Goal: Task Accomplishment & Management: Complete application form

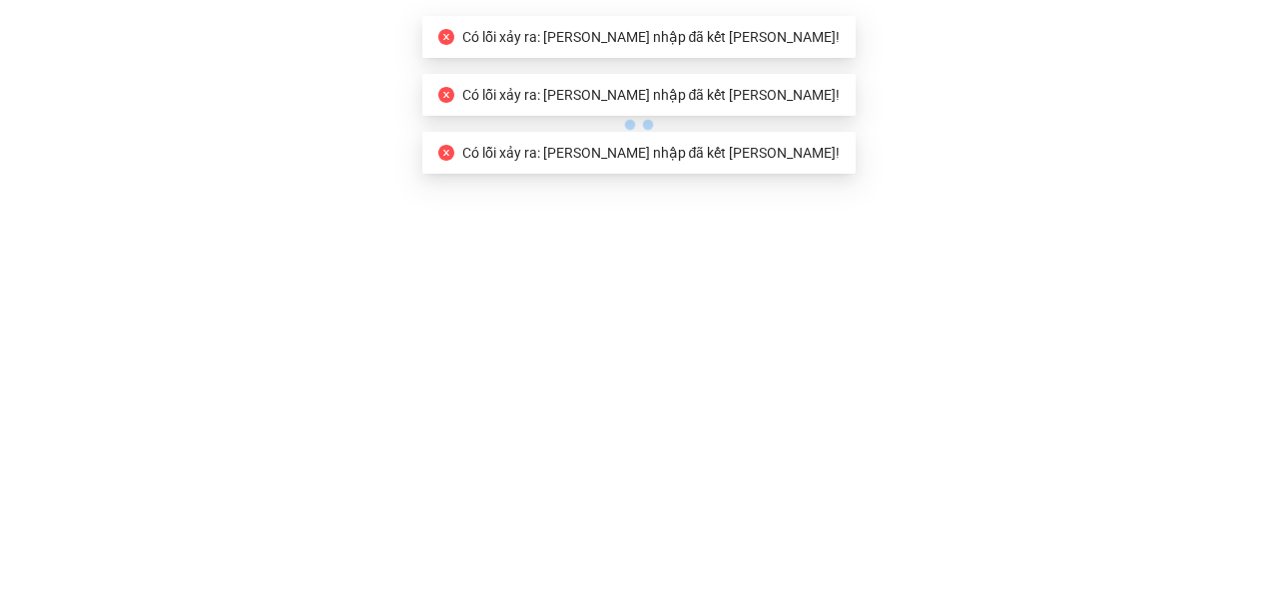
click at [595, 40] on span "Có lỗi xảy ra: [PERSON_NAME] nhập đã kết [PERSON_NAME]!" at bounding box center [651, 37] width 378 height 16
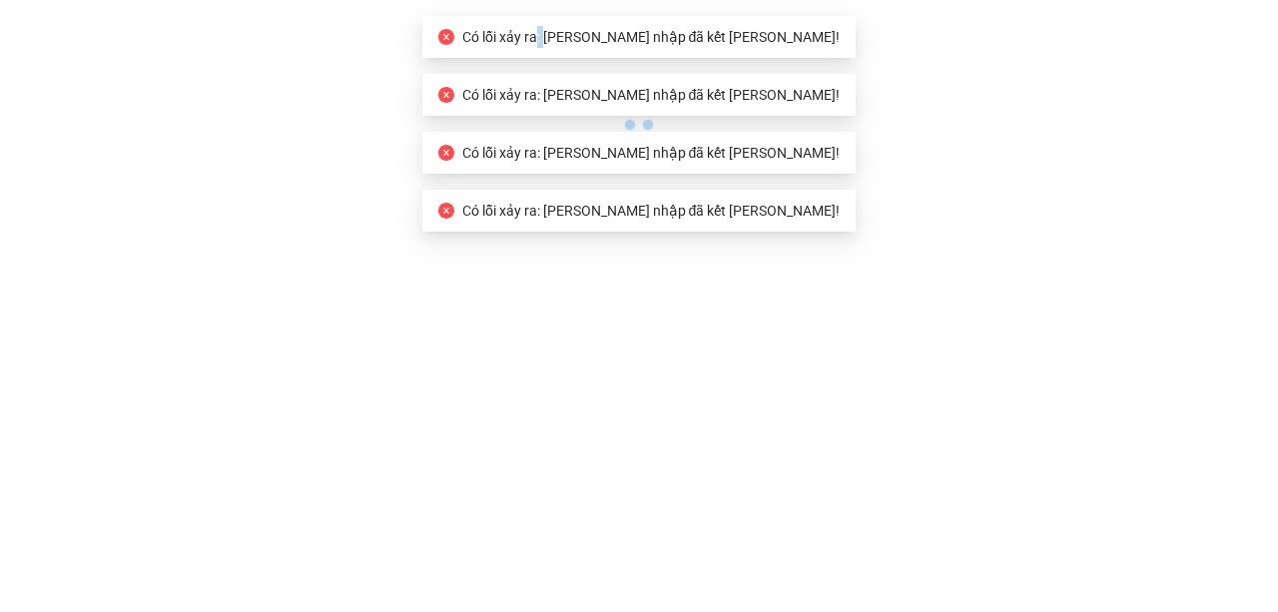
click at [595, 40] on span "Có lỗi xảy ra: [PERSON_NAME] nhập đã kết [PERSON_NAME]!" at bounding box center [651, 37] width 378 height 16
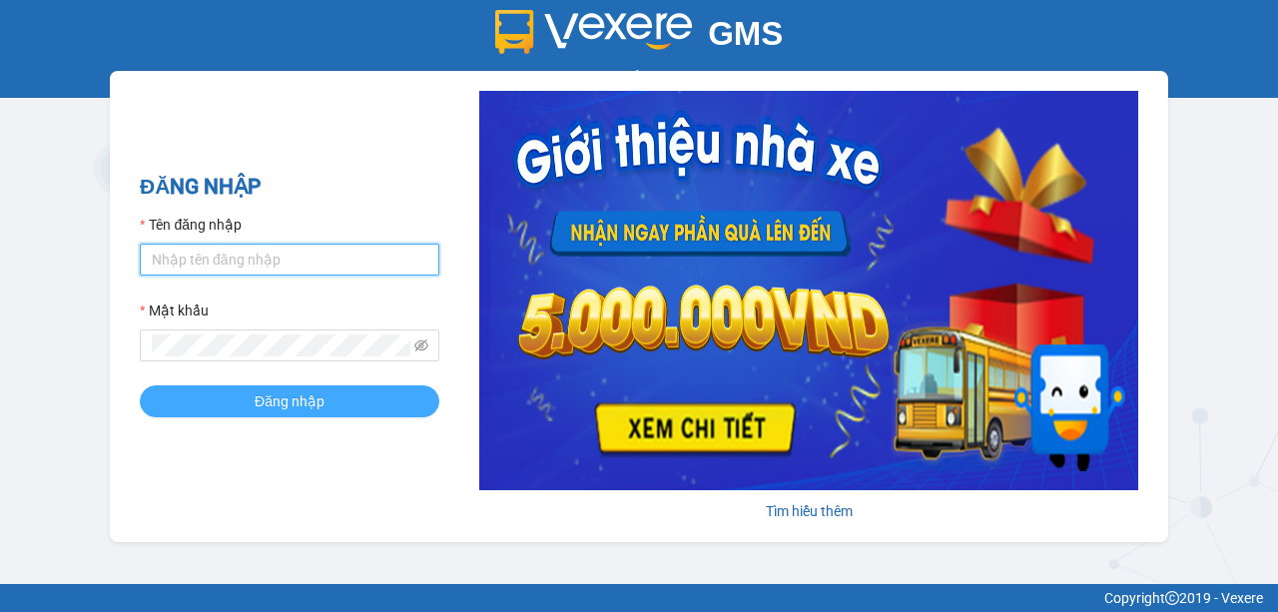
type input "thanhhoa.binhtam"
drag, startPoint x: 319, startPoint y: 401, endPoint x: 323, endPoint y: 391, distance: 10.8
click at [320, 396] on span "Đăng nhập" at bounding box center [290, 401] width 70 height 22
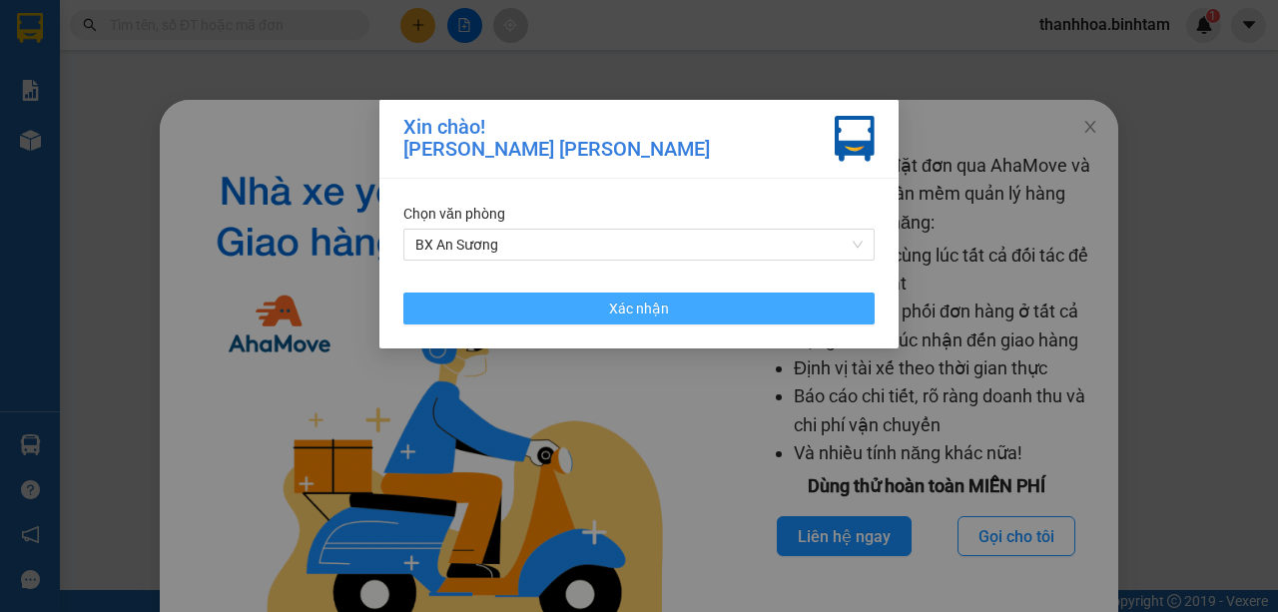
click at [651, 310] on span "Xác nhận" at bounding box center [639, 308] width 60 height 22
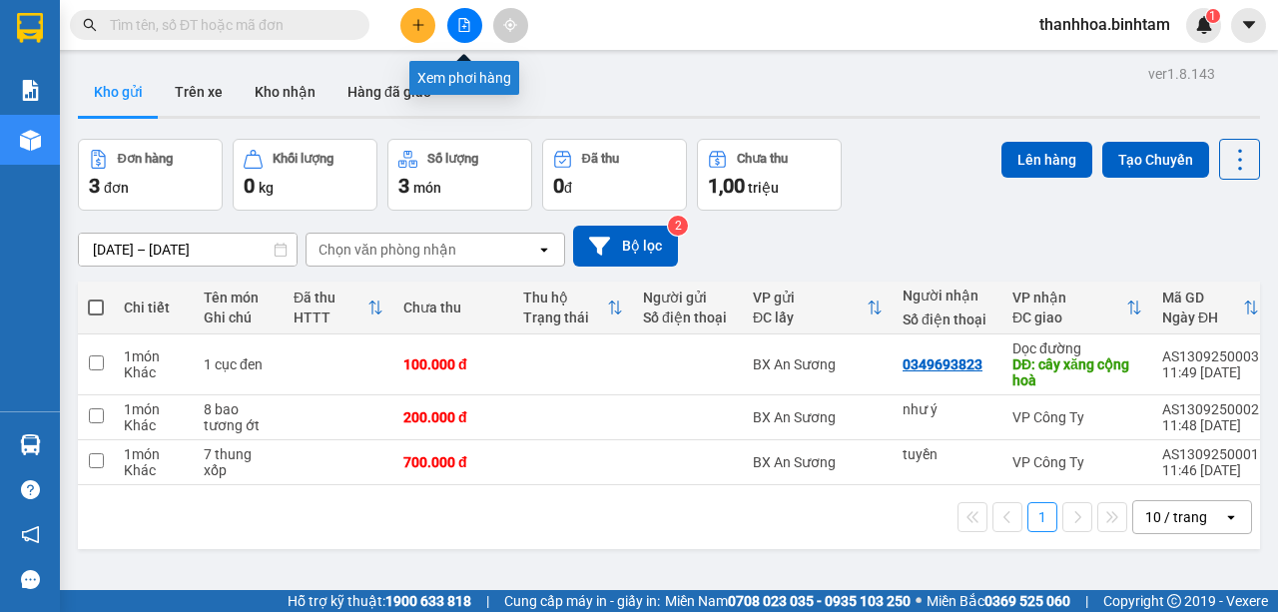
click at [461, 29] on icon "file-add" at bounding box center [464, 25] width 14 height 14
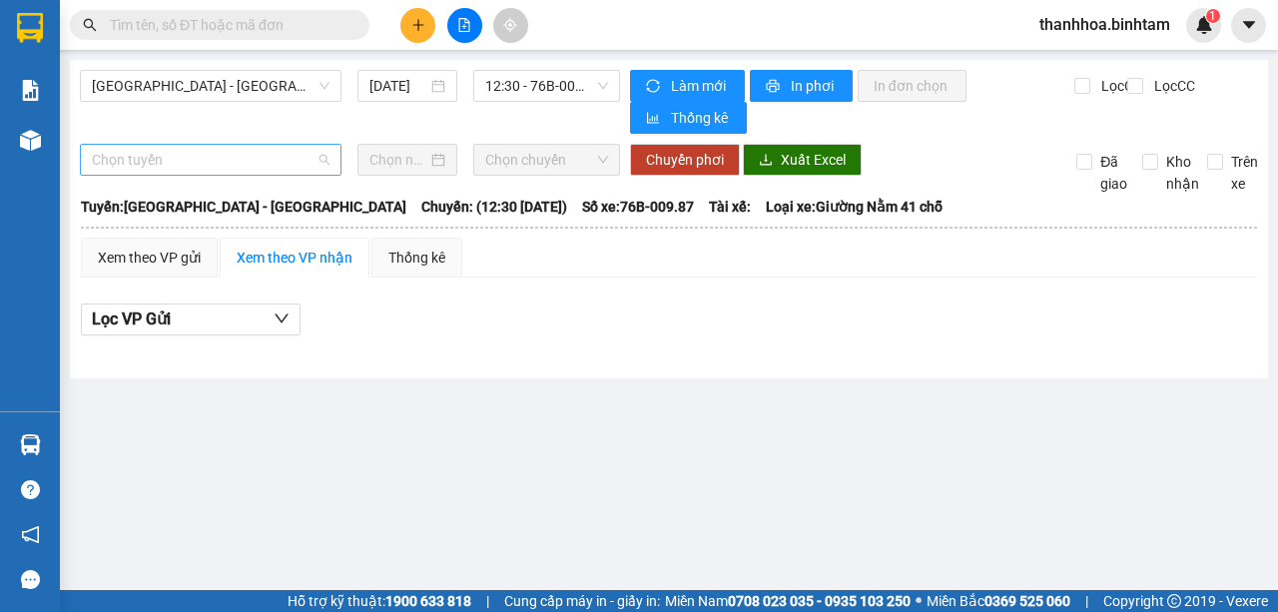
click at [311, 150] on span "Chọn tuyến" at bounding box center [211, 160] width 238 height 30
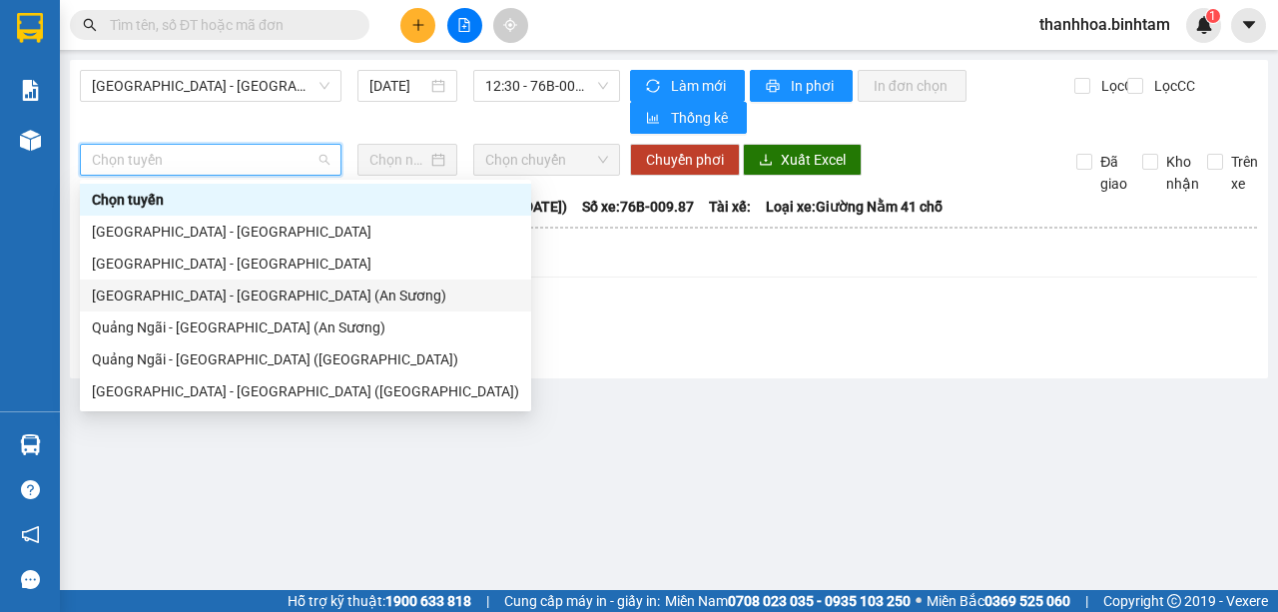
click at [286, 300] on div "[GEOGRAPHIC_DATA] - [GEOGRAPHIC_DATA] (An Sương)" at bounding box center [305, 296] width 427 height 22
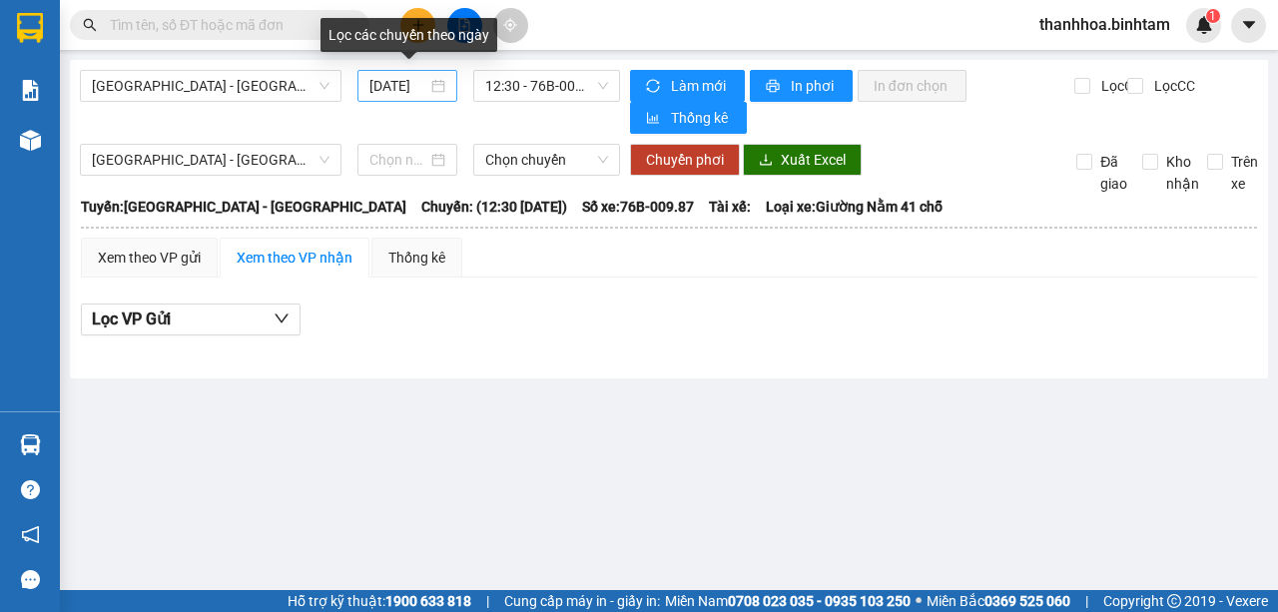
click at [441, 84] on div "[DATE]" at bounding box center [407, 86] width 76 height 22
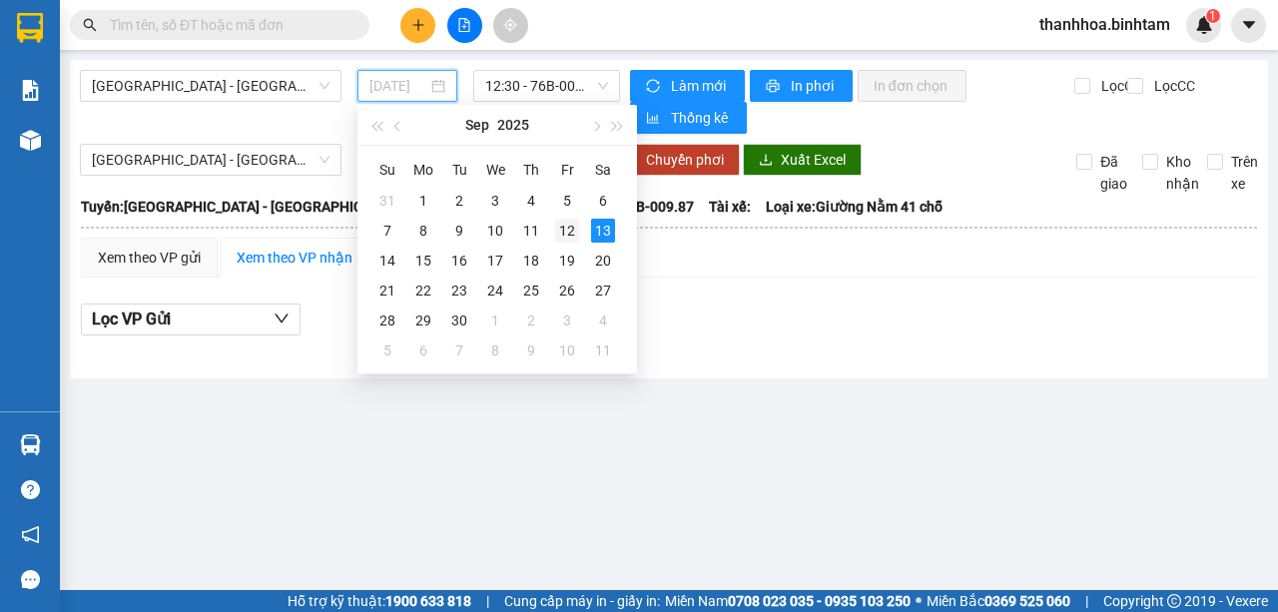
click at [563, 229] on div "12" at bounding box center [567, 231] width 24 height 24
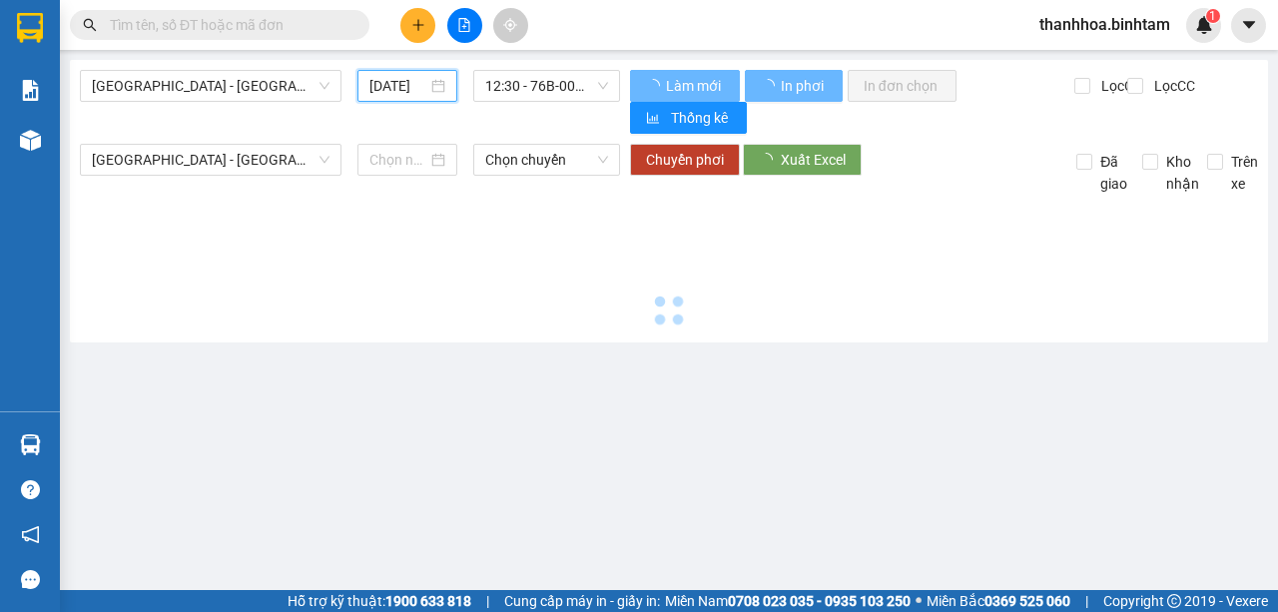
type input "[DATE]"
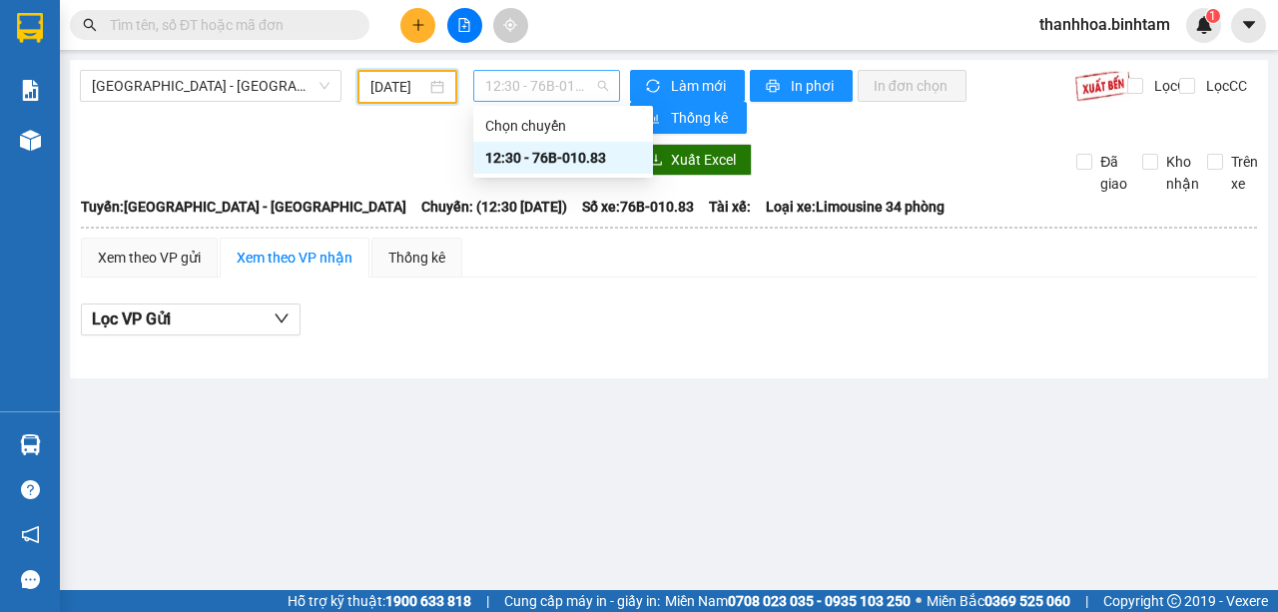
click at [603, 87] on span "12:30 - 76B-010.83" at bounding box center [546, 86] width 122 height 30
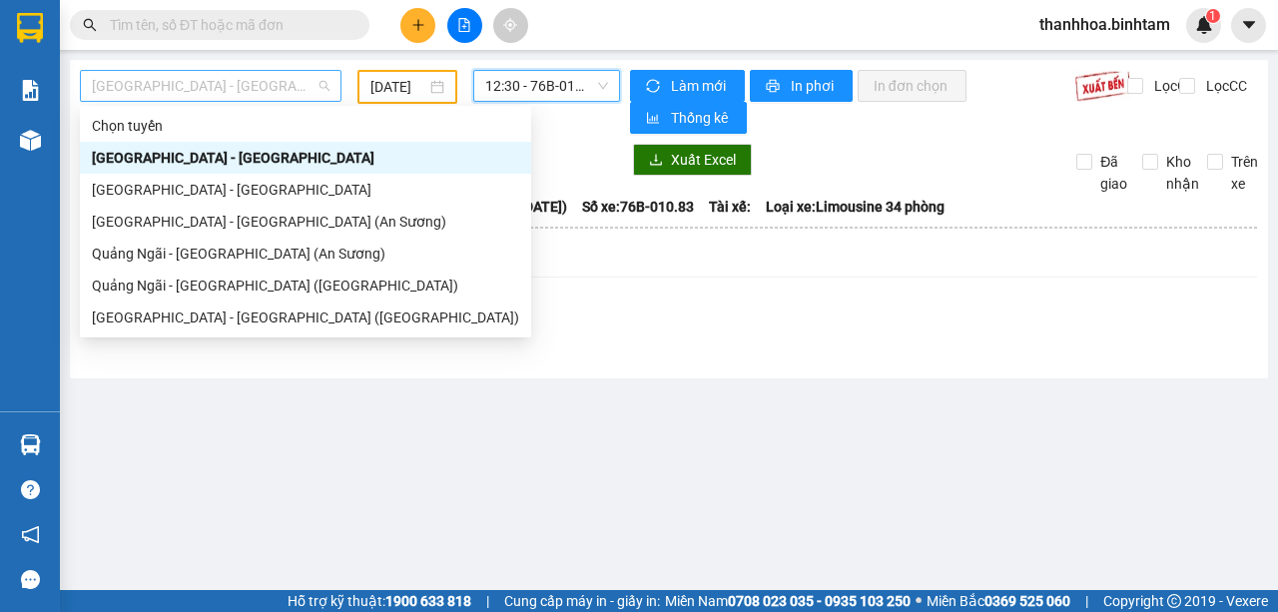
click at [330, 88] on div "[GEOGRAPHIC_DATA] - [GEOGRAPHIC_DATA]" at bounding box center [211, 86] width 262 height 32
click at [299, 224] on div "[GEOGRAPHIC_DATA] - [GEOGRAPHIC_DATA] (An Sương)" at bounding box center [305, 222] width 427 height 22
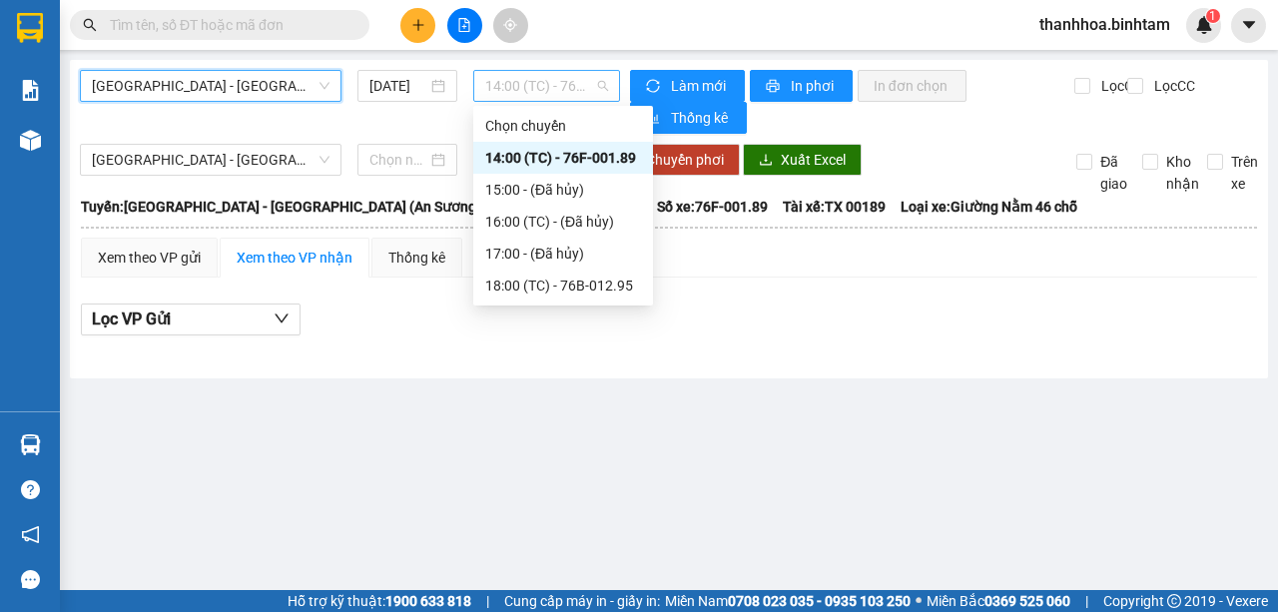
click at [587, 84] on span "14:00 (TC) - 76F-001.89" at bounding box center [546, 86] width 122 height 30
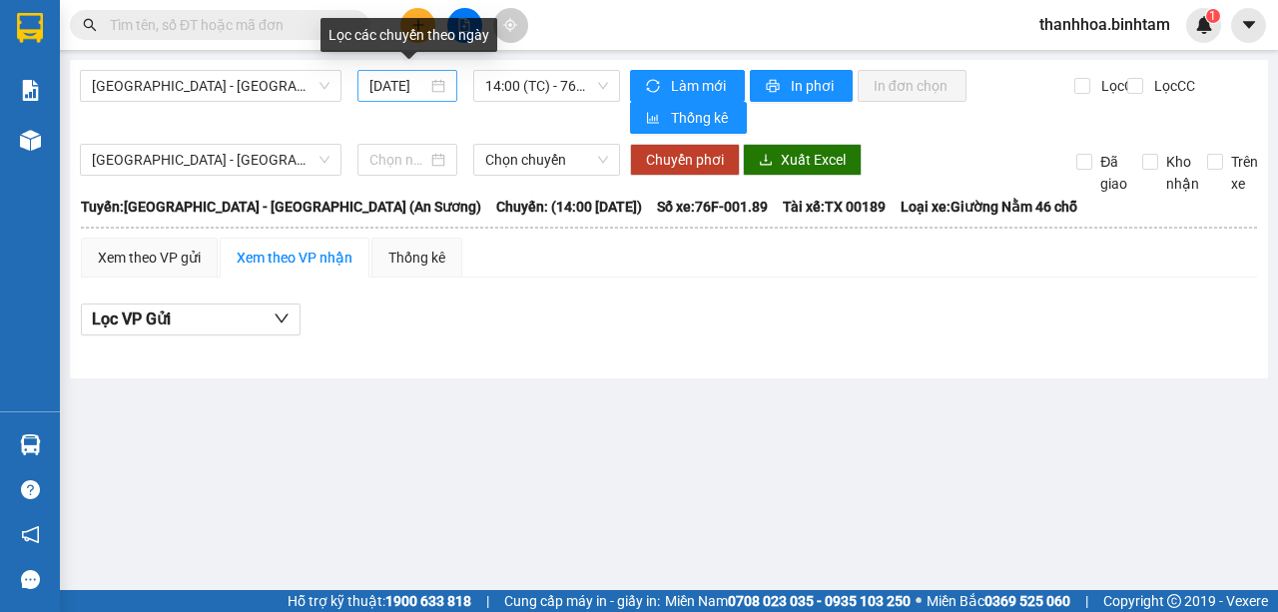
click at [432, 76] on div "[DATE]" at bounding box center [407, 86] width 76 height 22
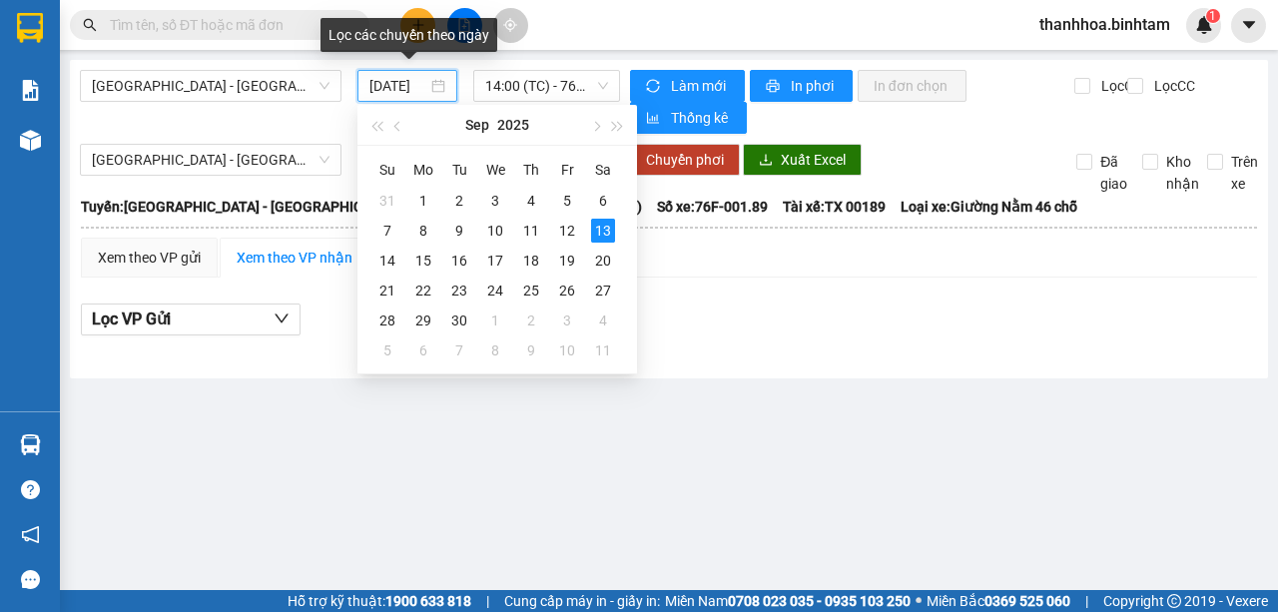
scroll to position [0, 12]
click at [565, 233] on div "12" at bounding box center [567, 231] width 24 height 24
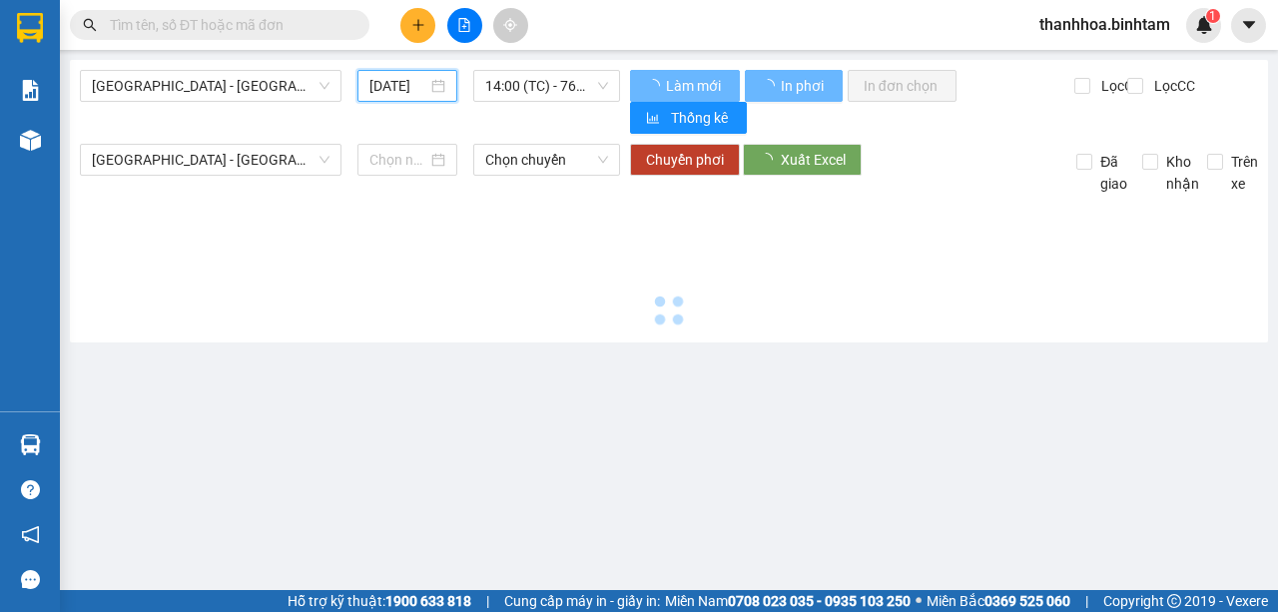
type input "[DATE]"
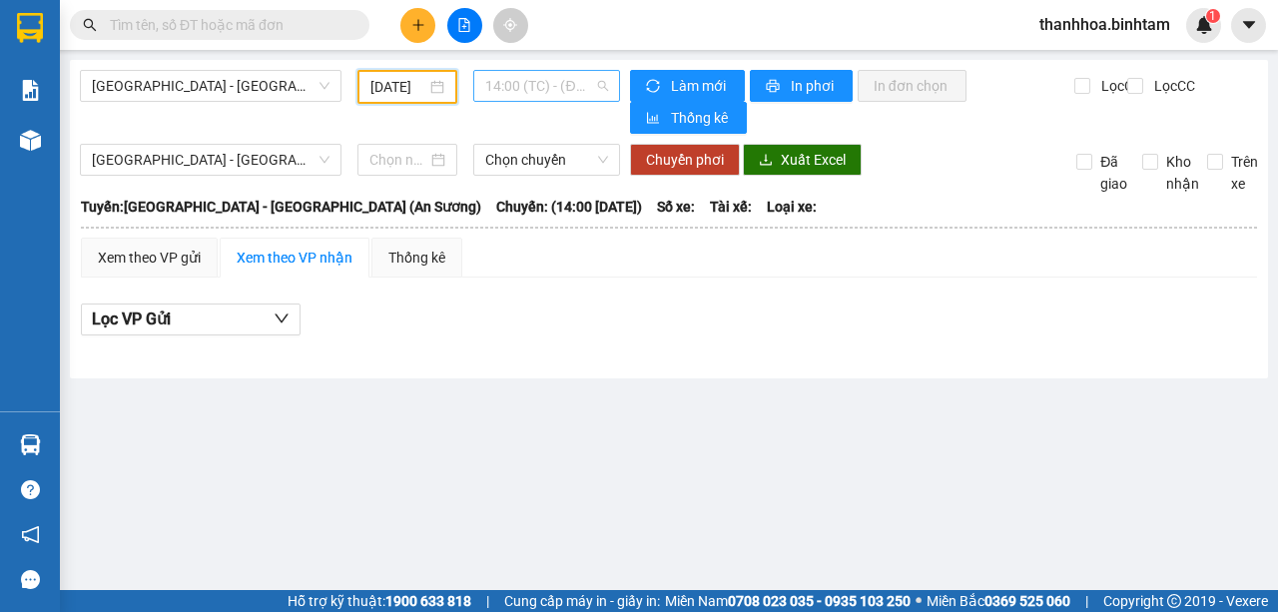
click at [605, 84] on span "14:00 (TC) - (Đã hủy)" at bounding box center [546, 86] width 122 height 30
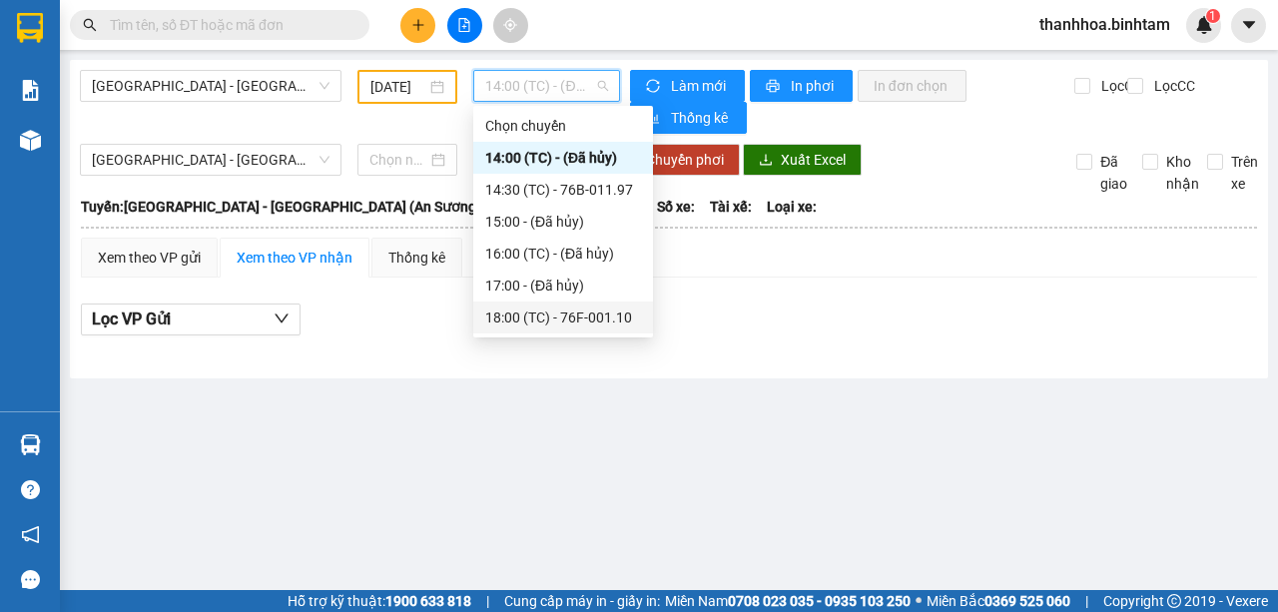
click at [614, 311] on div "18:00 (TC) - 76F-001.10" at bounding box center [563, 317] width 156 height 22
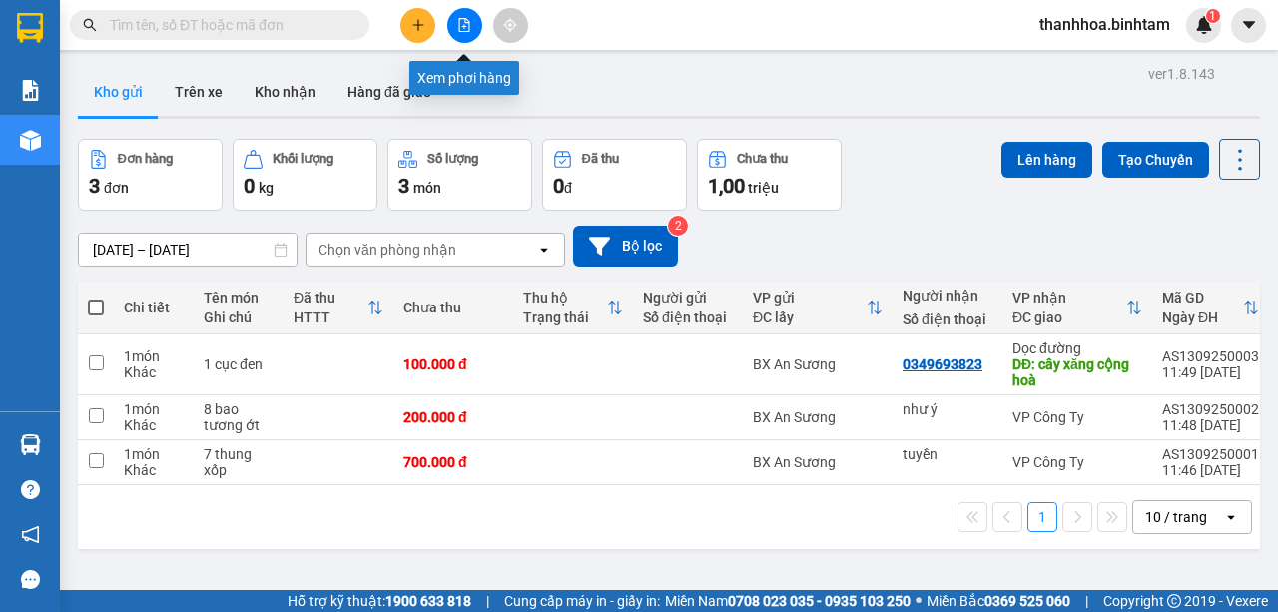
click at [453, 25] on button at bounding box center [464, 25] width 35 height 35
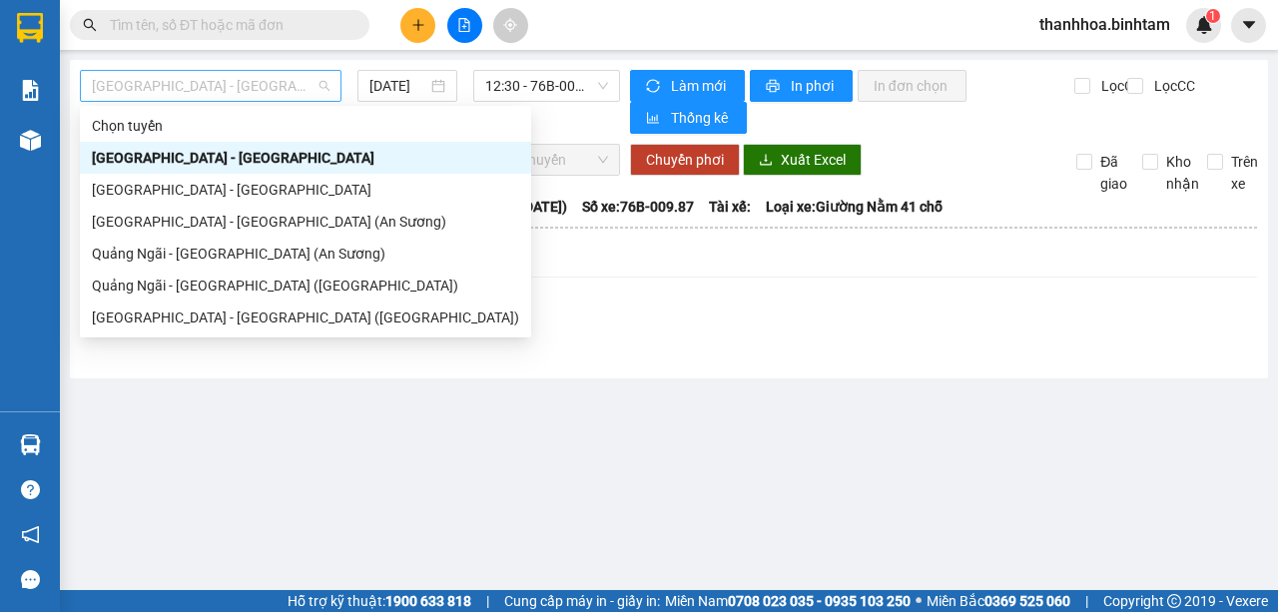
click at [331, 95] on div "[GEOGRAPHIC_DATA] - [GEOGRAPHIC_DATA]" at bounding box center [211, 86] width 262 height 32
click at [274, 222] on div "[GEOGRAPHIC_DATA] - [GEOGRAPHIC_DATA] (An Sương)" at bounding box center [305, 222] width 427 height 22
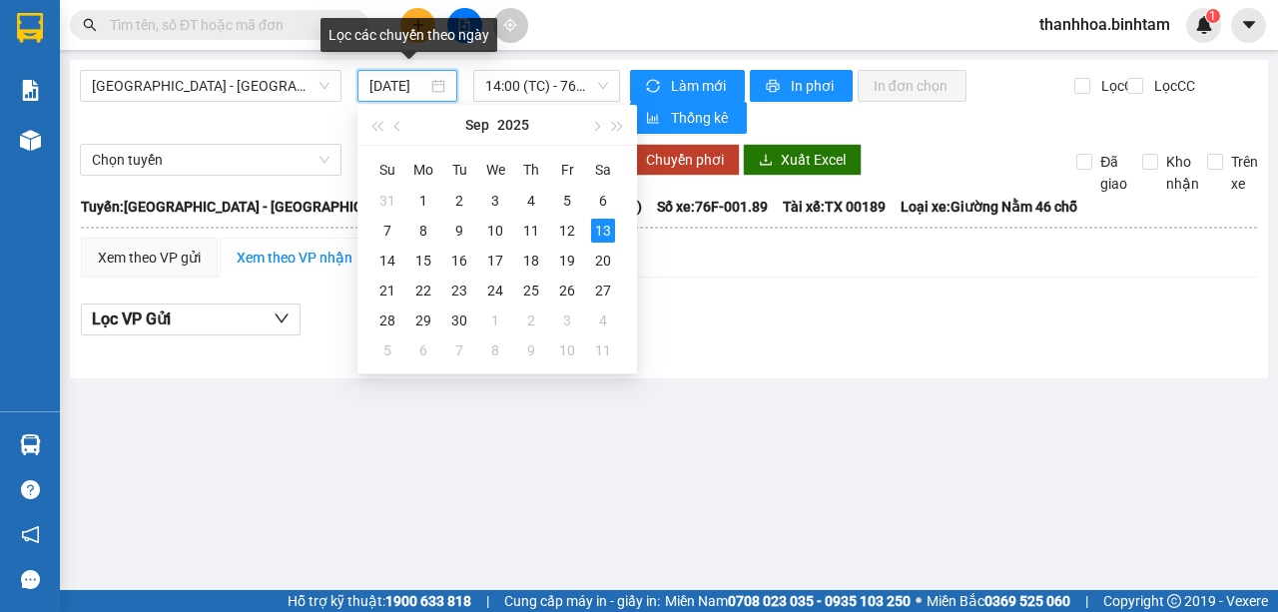
click at [385, 86] on input "[DATE]" at bounding box center [398, 86] width 58 height 22
click at [561, 232] on div "12" at bounding box center [567, 231] width 24 height 24
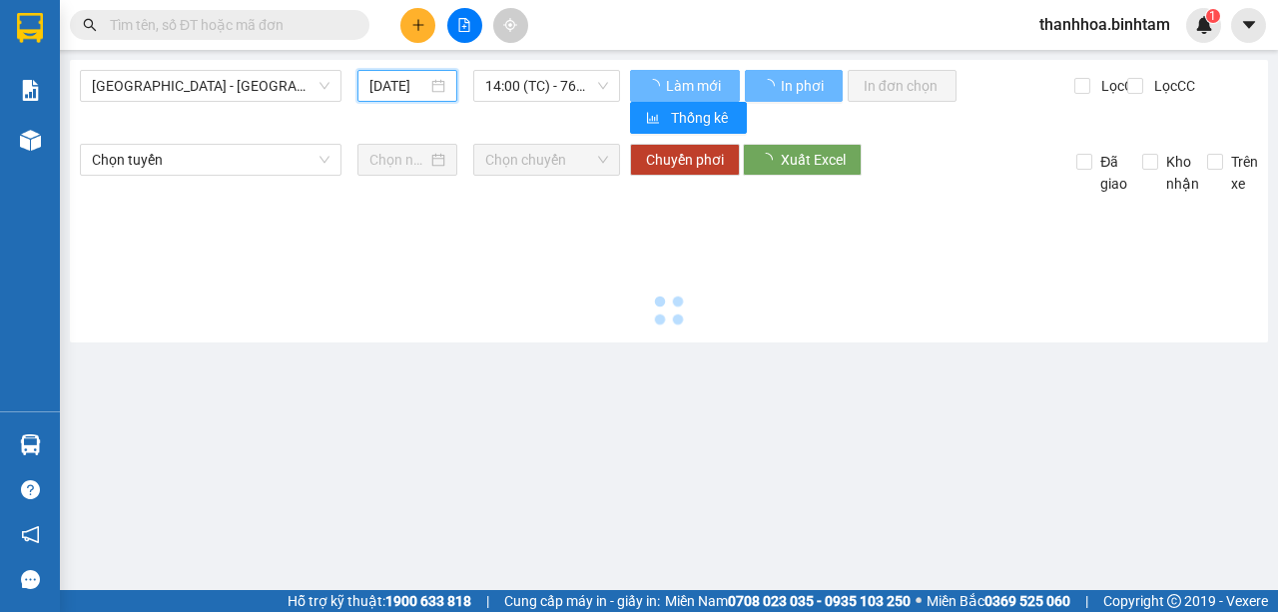
type input "[DATE]"
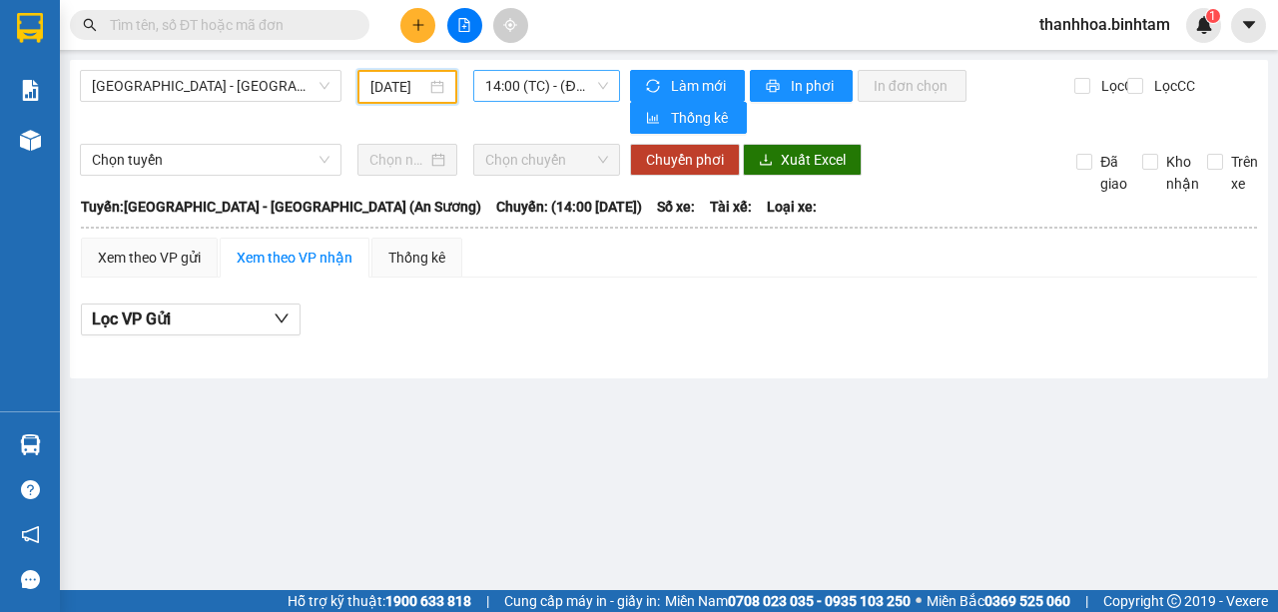
click at [601, 89] on span "14:00 (TC) - (Đã hủy)" at bounding box center [546, 86] width 122 height 30
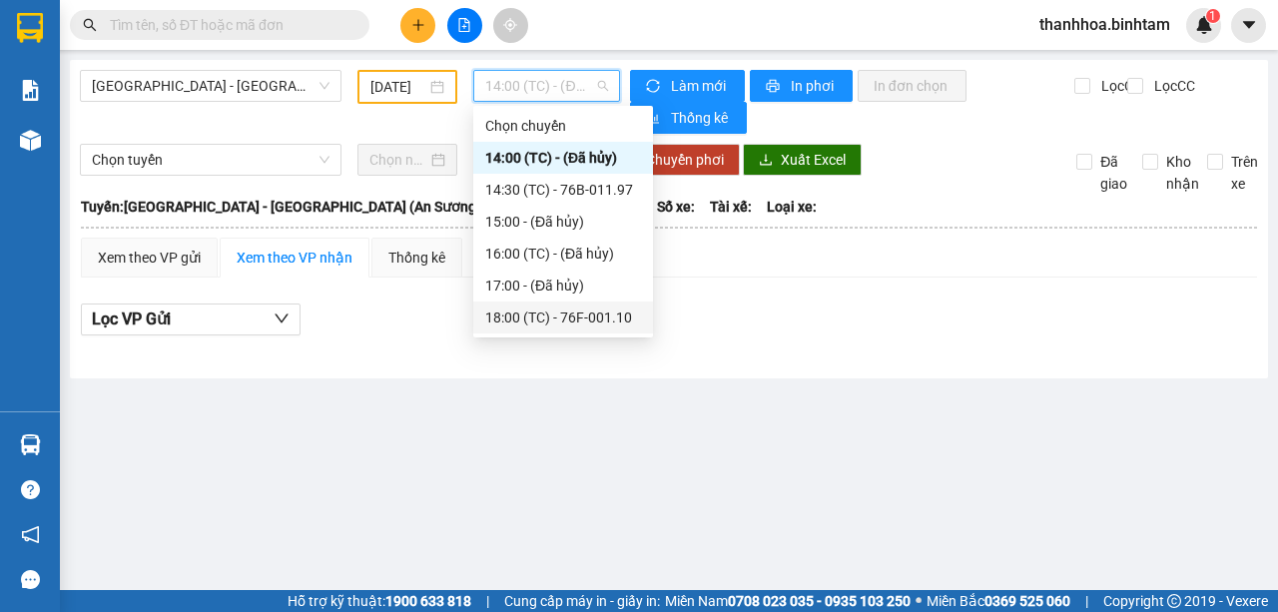
click at [612, 316] on div "18:00 (TC) - 76F-001.10" at bounding box center [563, 317] width 156 height 22
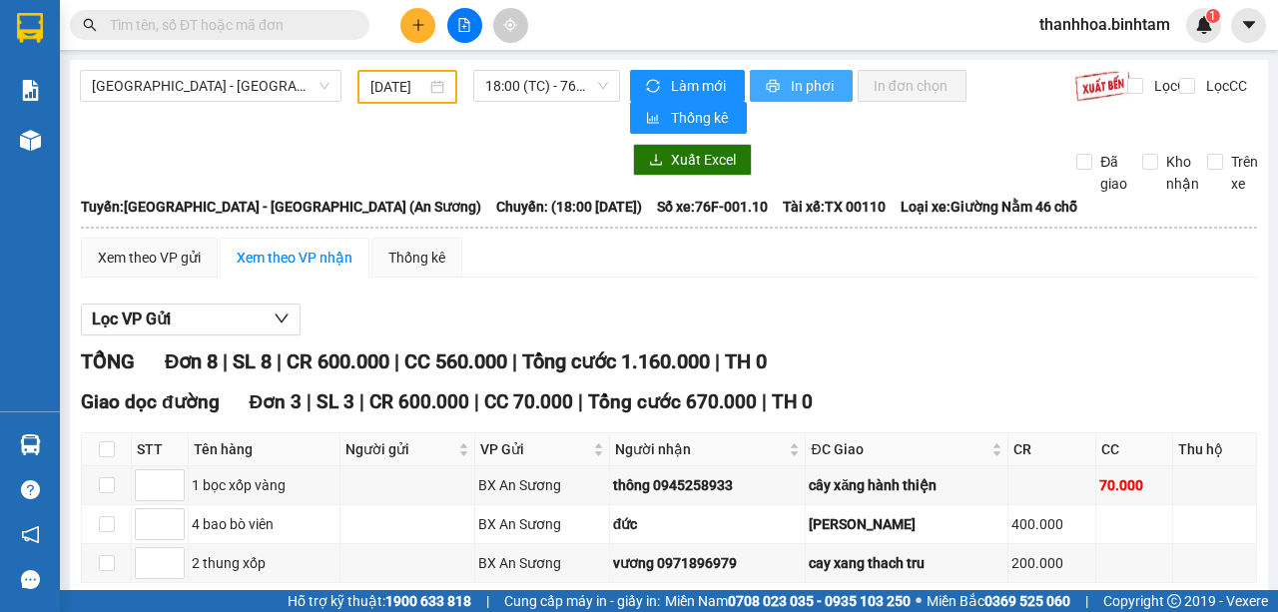
click at [818, 83] on span "In phơi" at bounding box center [814, 86] width 46 height 22
click at [420, 30] on icon "plus" at bounding box center [418, 25] width 14 height 14
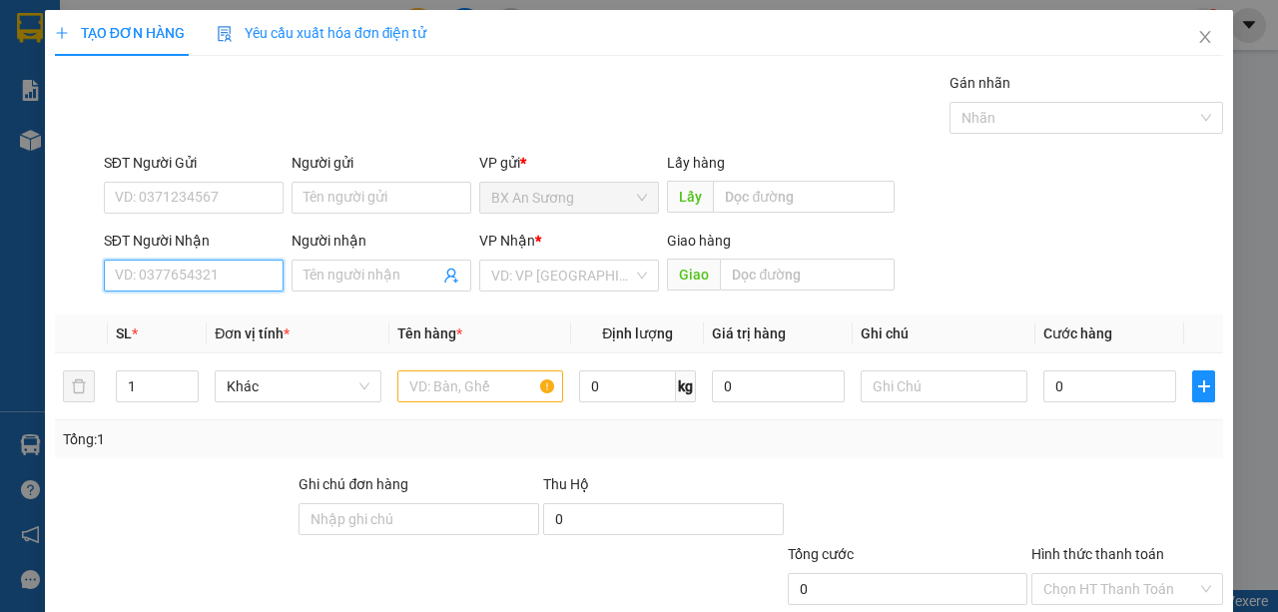
click at [258, 281] on input "SĐT Người Nhận" at bounding box center [194, 276] width 180 height 32
type input "0369798605"
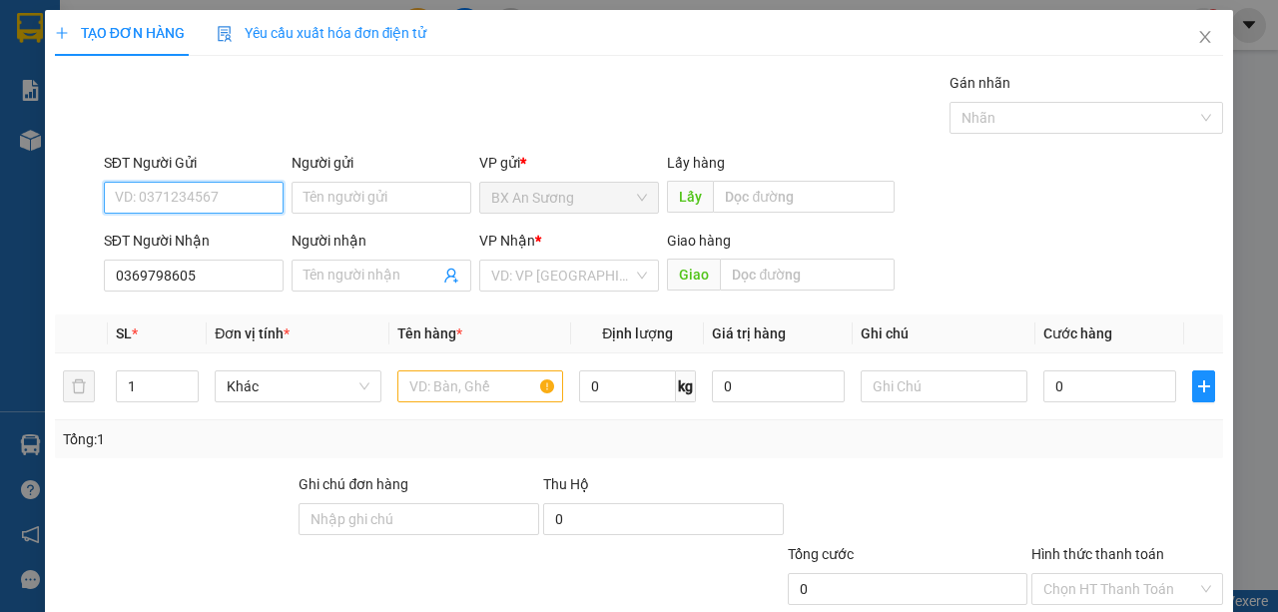
click at [258, 196] on input "SĐT Người Gửi" at bounding box center [194, 198] width 180 height 32
type input "0961684511"
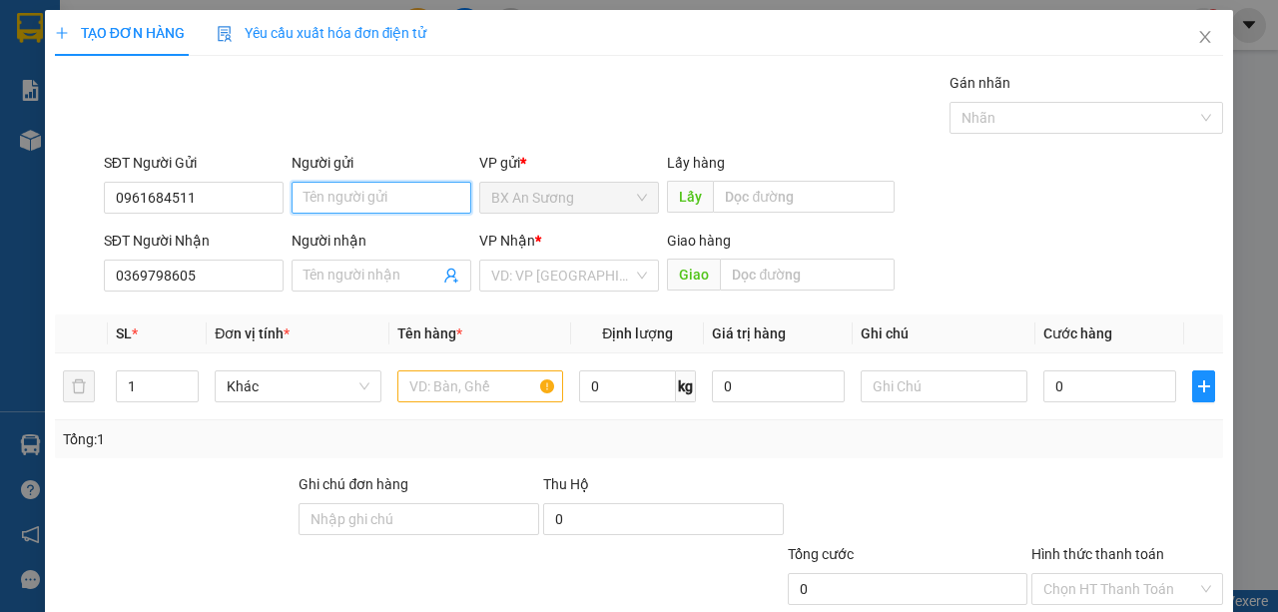
click at [331, 196] on input "Người gửi" at bounding box center [382, 198] width 180 height 32
click at [369, 197] on input "pha1t" at bounding box center [382, 198] width 180 height 32
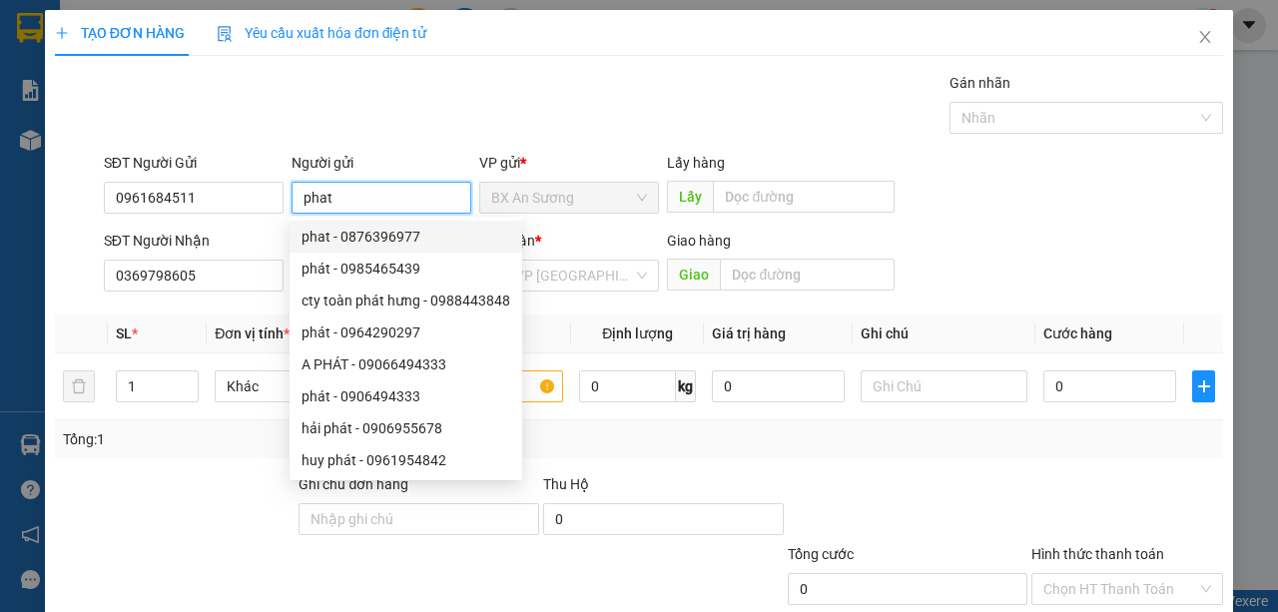
type input "phat"
click at [625, 127] on div "Gán nhãn Nhãn" at bounding box center [663, 107] width 1127 height 70
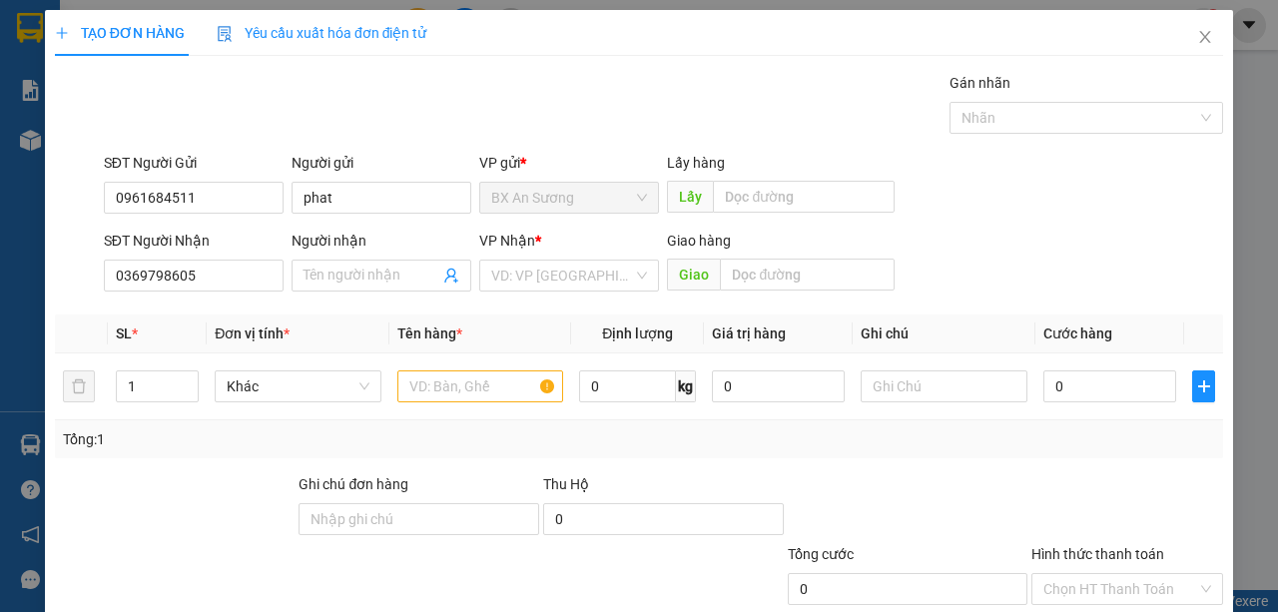
click at [642, 198] on span "BX An Sương" at bounding box center [569, 198] width 156 height 30
click at [585, 203] on span "BX An Sương" at bounding box center [569, 198] width 156 height 30
click at [355, 278] on input "Người nhận" at bounding box center [371, 276] width 136 height 22
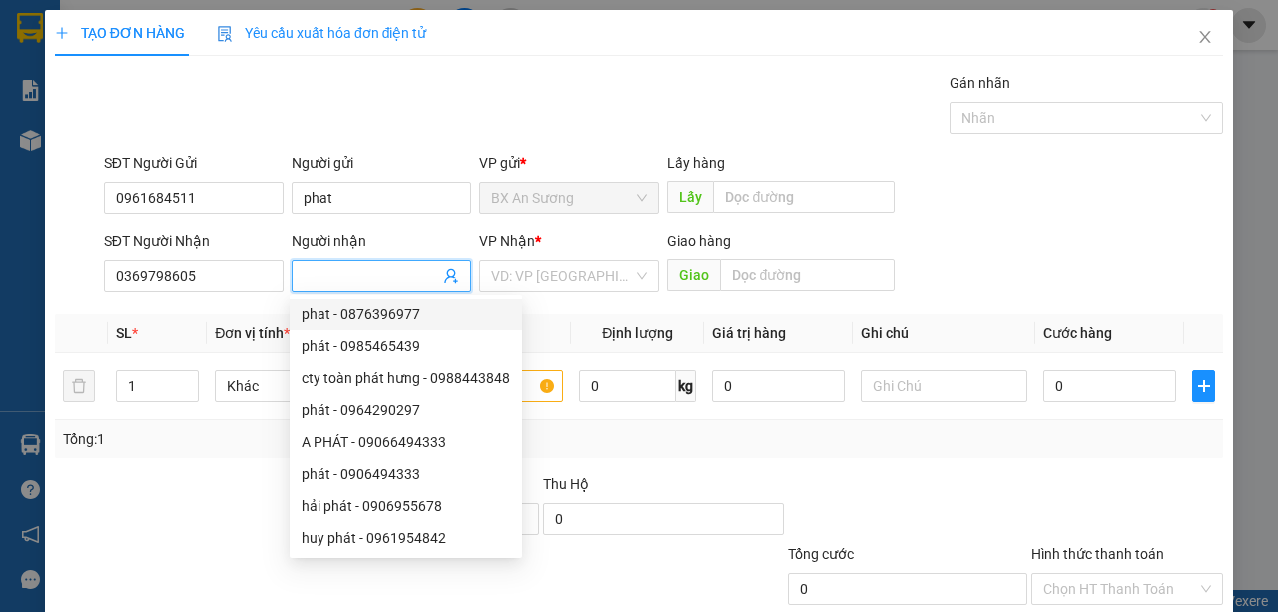
click at [353, 281] on input "Người nhận" at bounding box center [371, 276] width 136 height 22
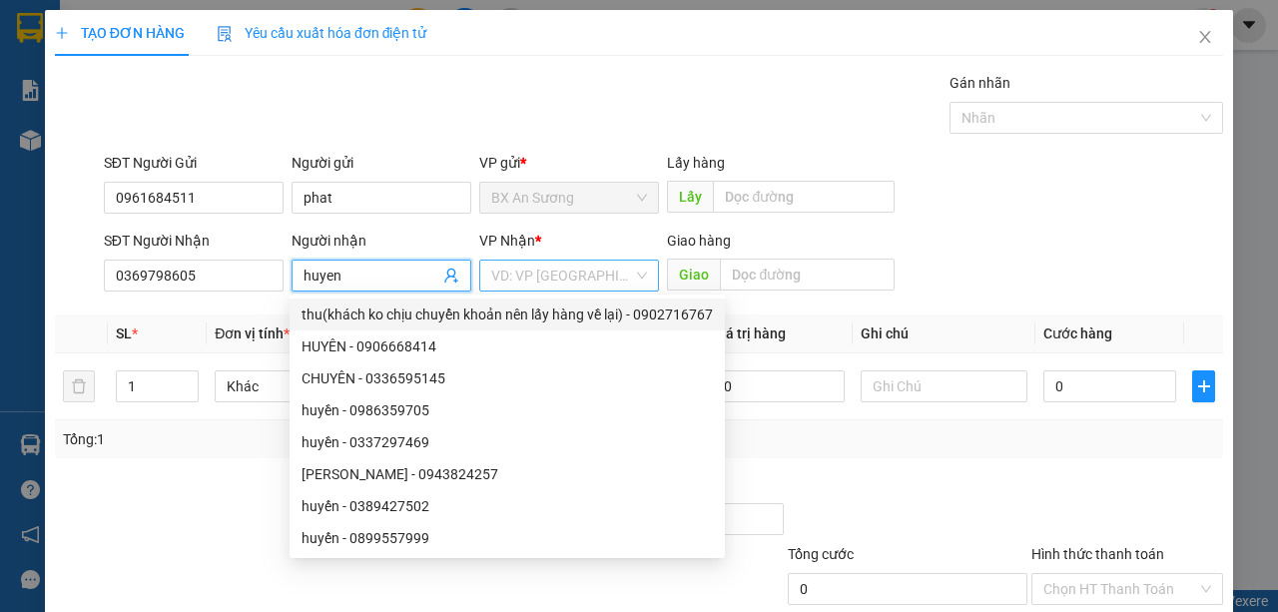
click at [641, 271] on div "VD: VP [GEOGRAPHIC_DATA]" at bounding box center [569, 276] width 180 height 32
type input "huyen"
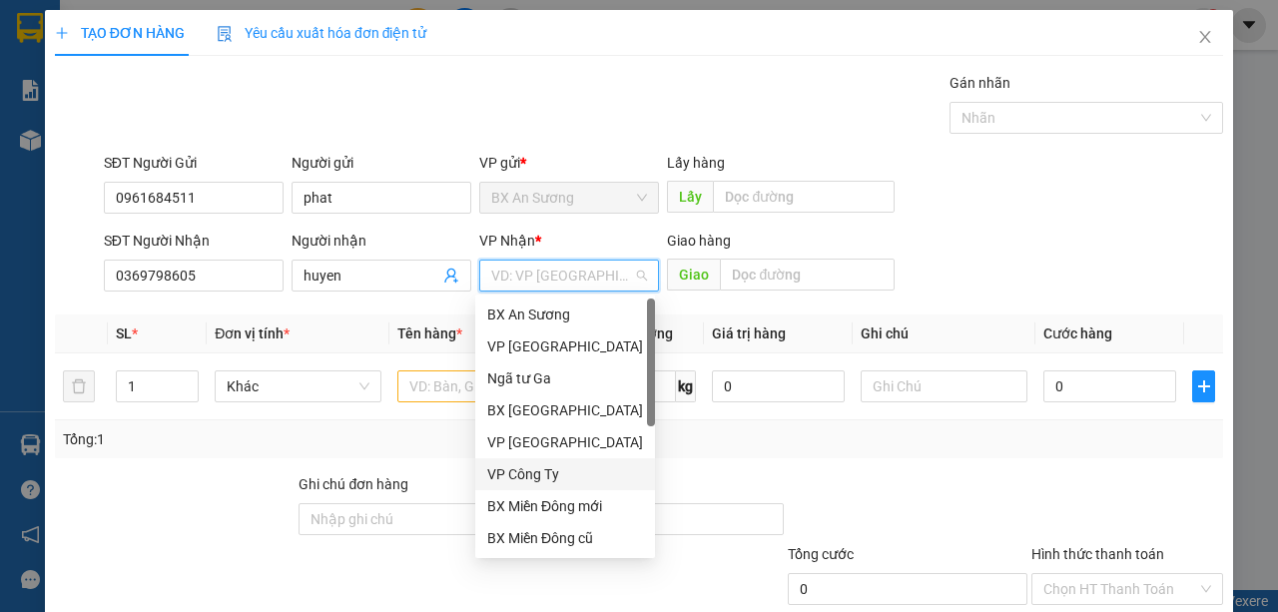
click at [549, 472] on div "VP Công Ty" at bounding box center [565, 474] width 156 height 22
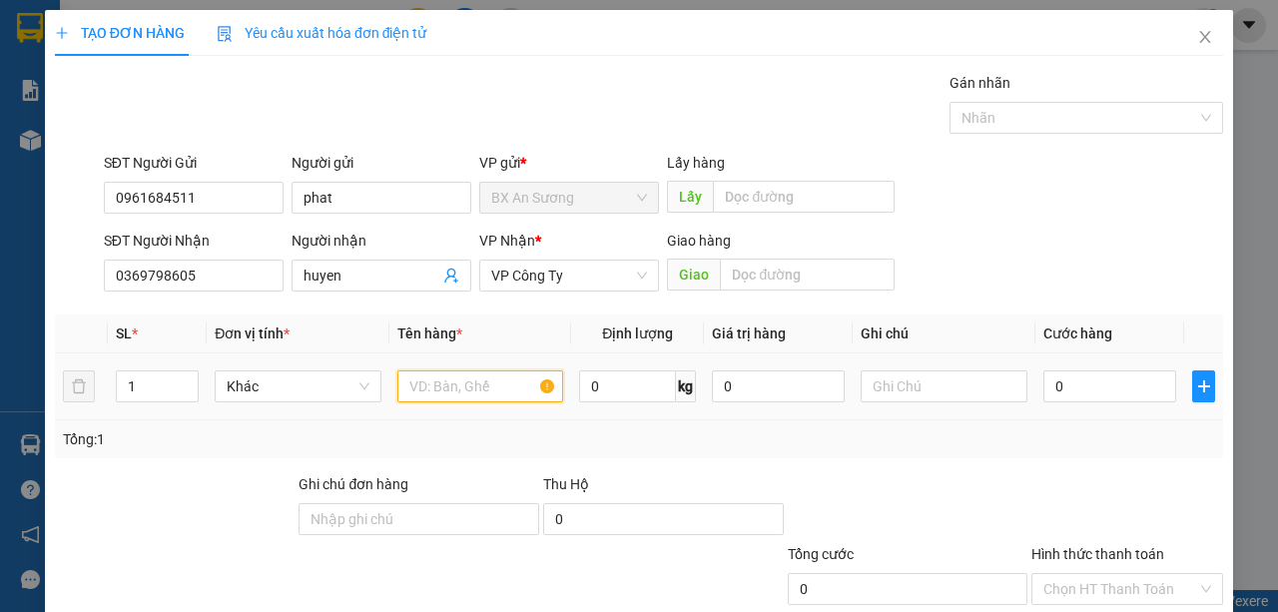
click at [467, 382] on input "text" at bounding box center [480, 386] width 167 height 32
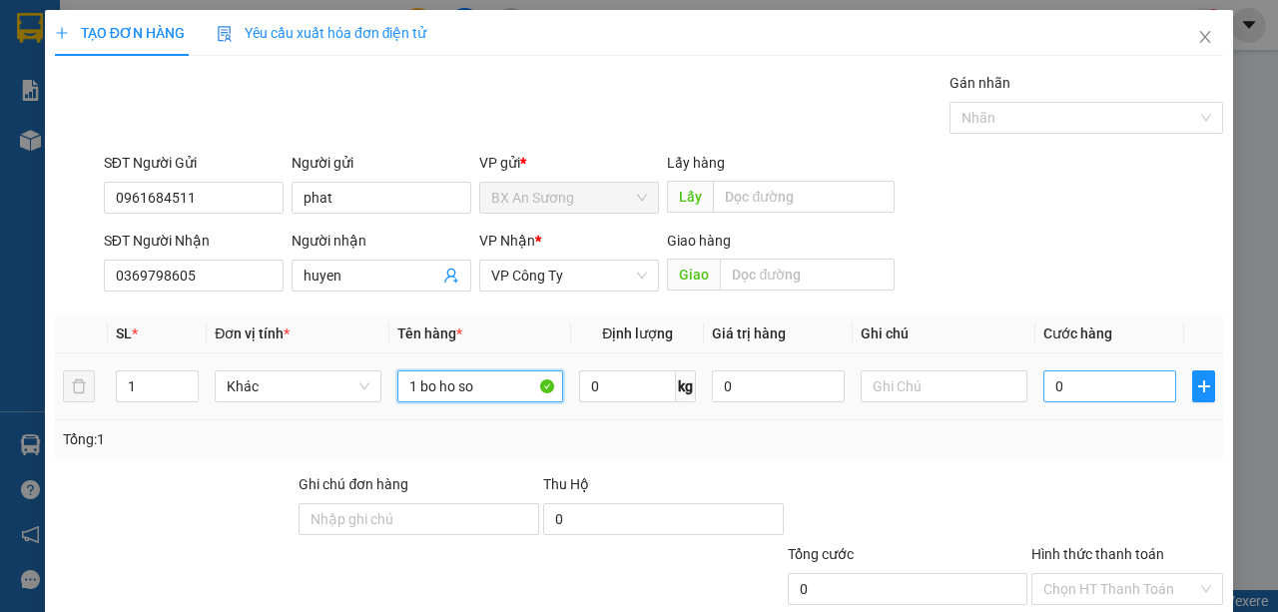
type input "1 bo ho so"
click at [1113, 386] on input "0" at bounding box center [1109, 386] width 133 height 32
type input "5"
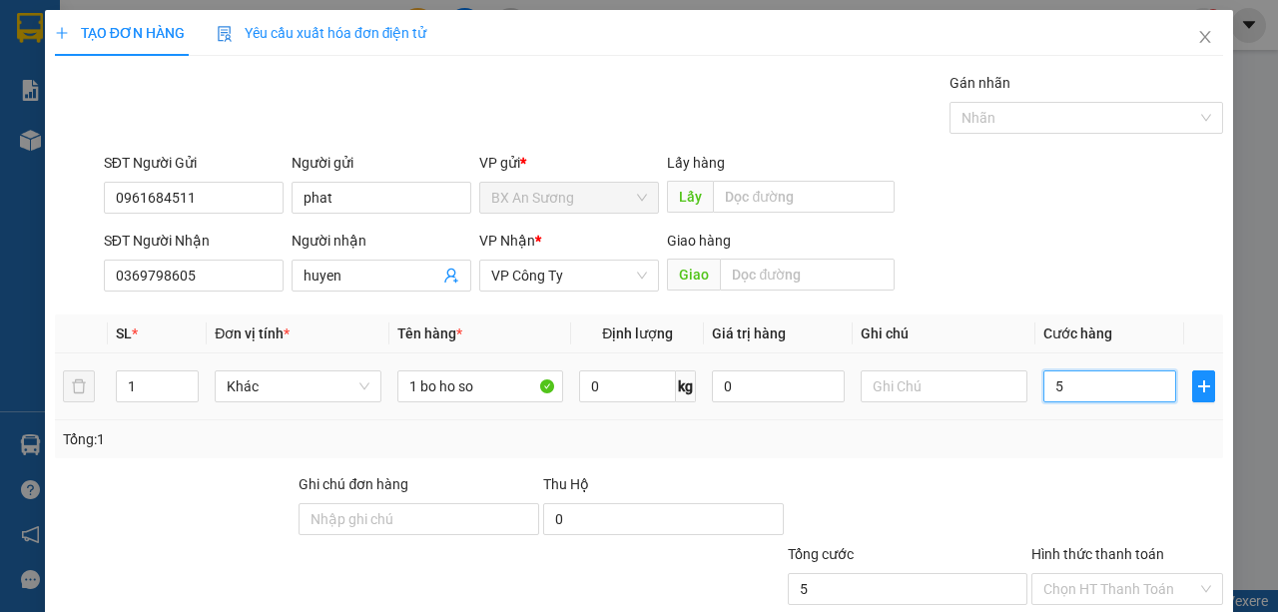
type input "50"
type input "500"
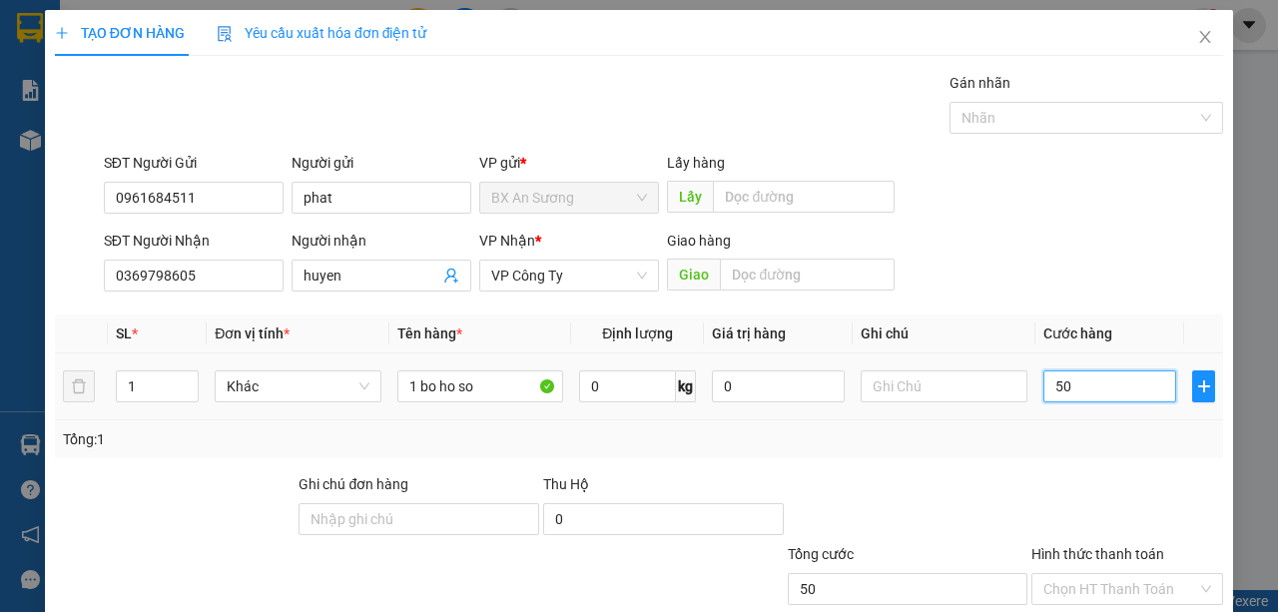
type input "500"
type input "5.000"
type input "50.000"
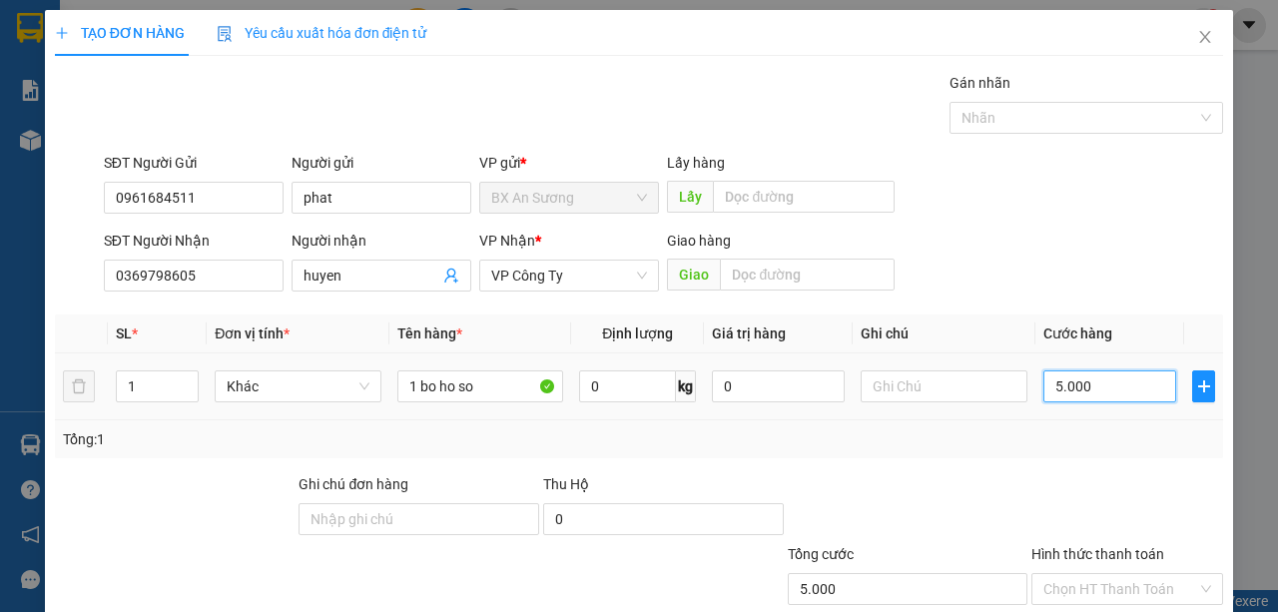
type input "50.000"
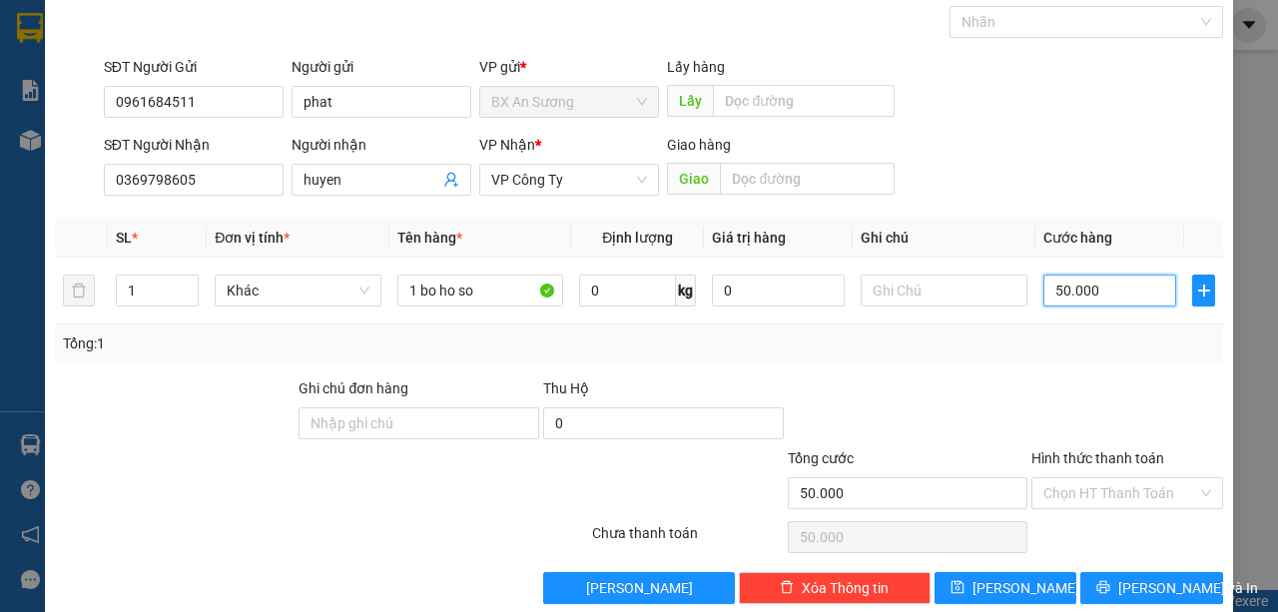
scroll to position [124, 0]
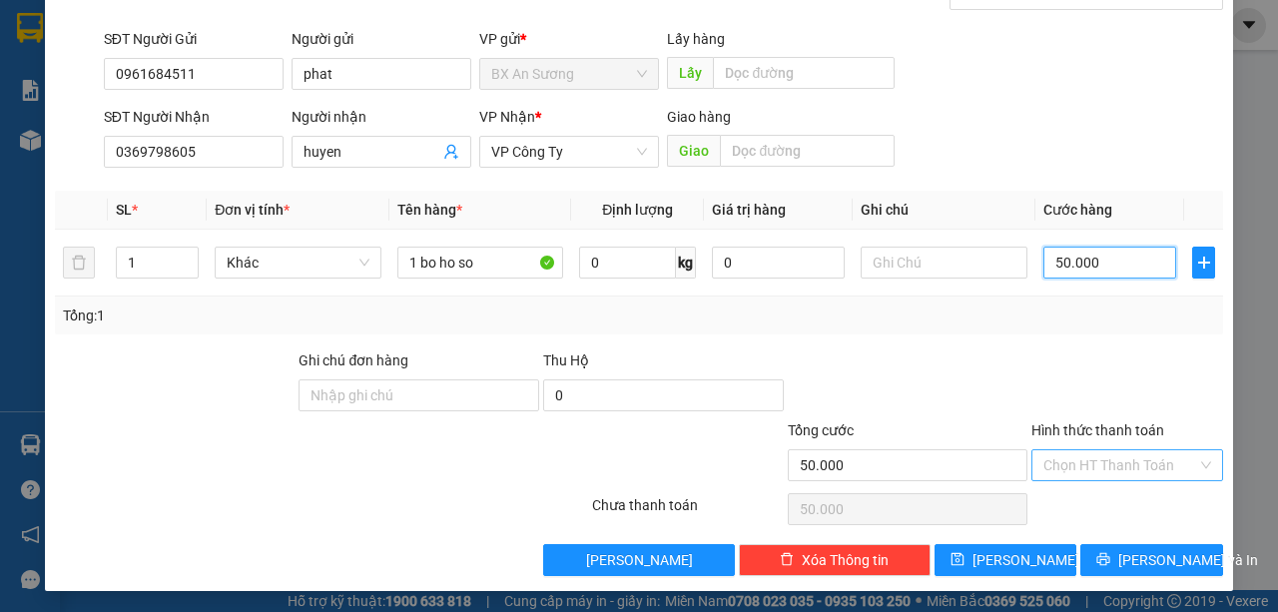
type input "50.000"
click at [1158, 457] on input "Hình thức thanh toán" at bounding box center [1120, 465] width 154 height 30
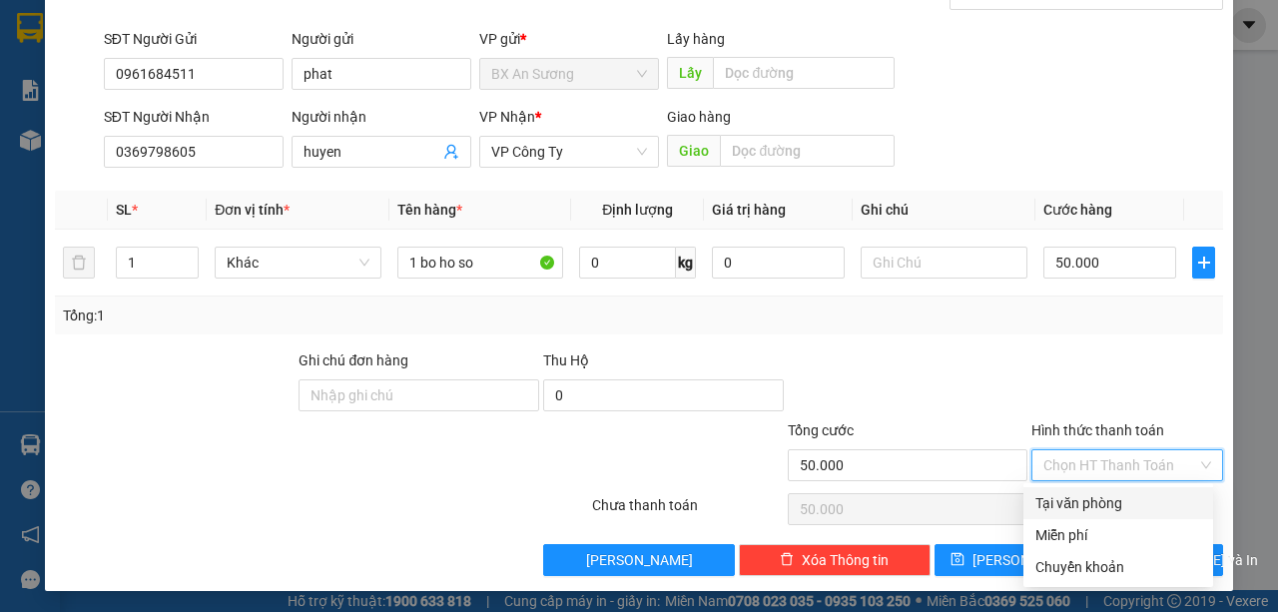
click at [1138, 500] on div "Tại văn phòng" at bounding box center [1118, 503] width 166 height 22
type input "0"
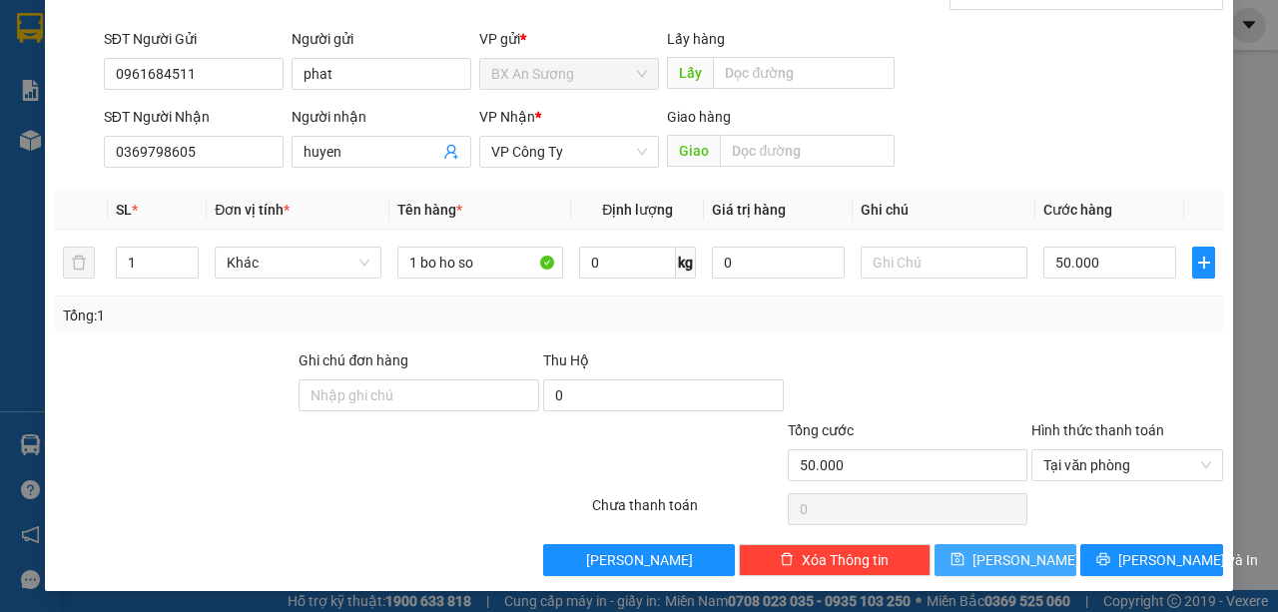
click at [1012, 560] on span "[PERSON_NAME]" at bounding box center [1025, 560] width 107 height 22
type input "0"
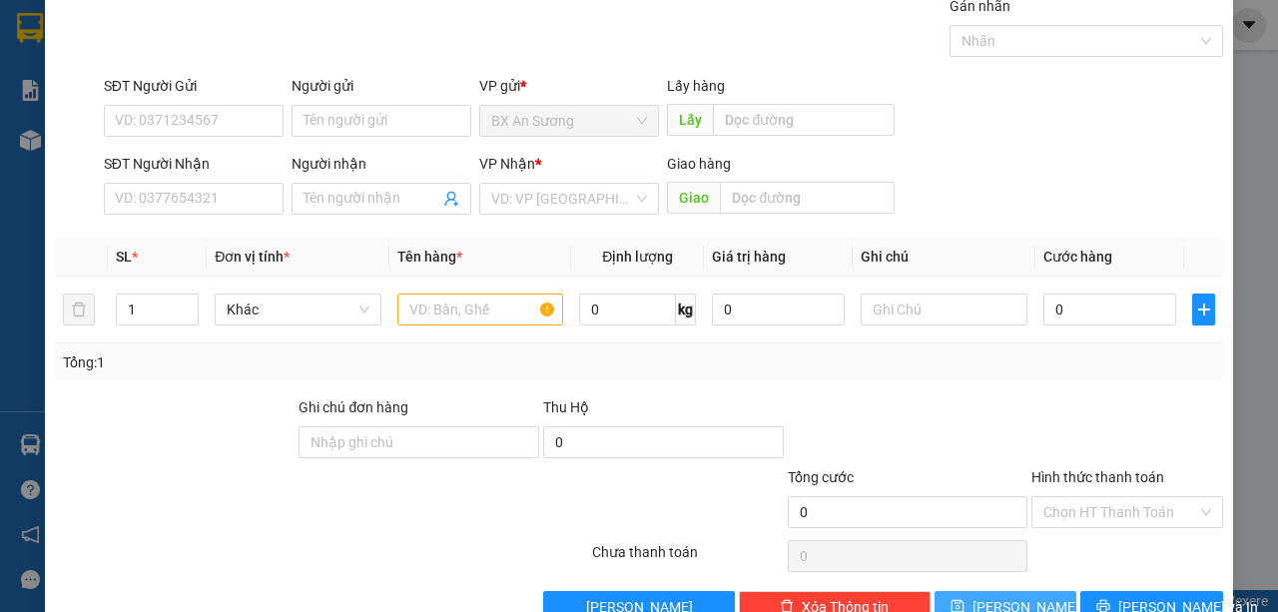
scroll to position [0, 0]
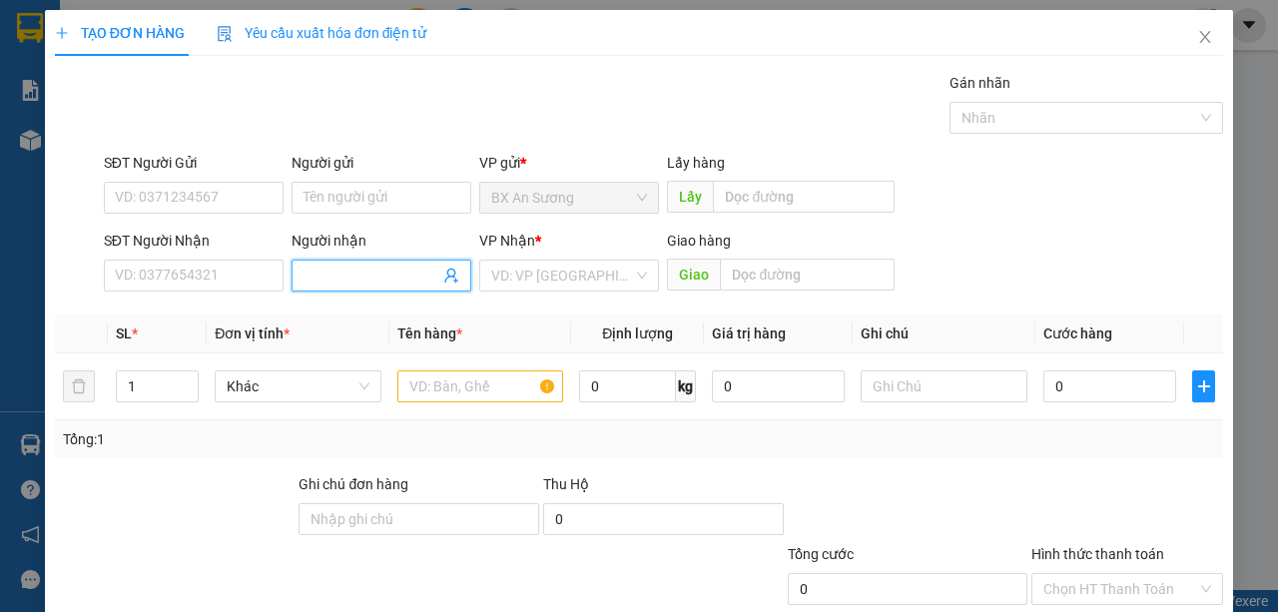
click at [342, 277] on input "Người nhận" at bounding box center [371, 276] width 136 height 22
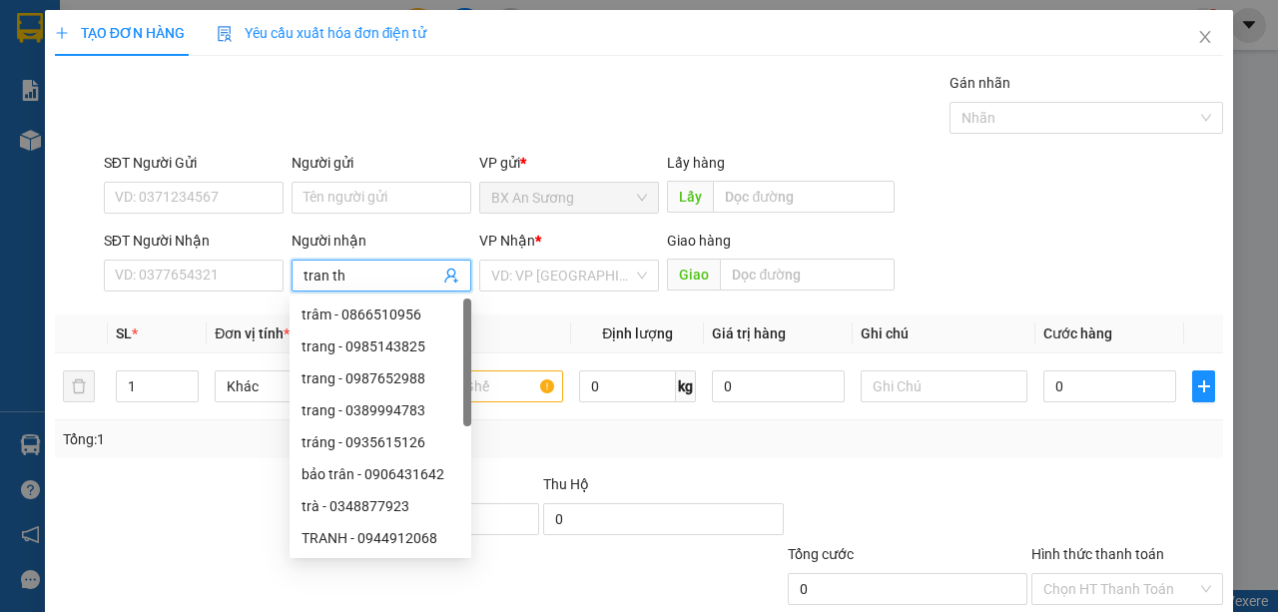
type input "tran thu"
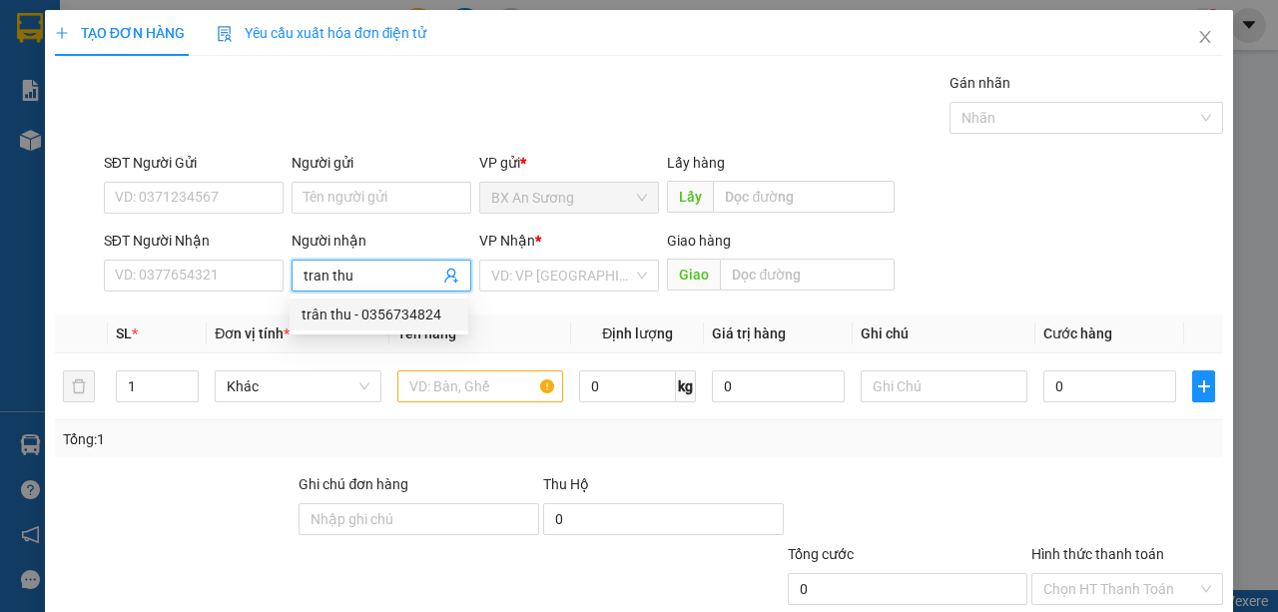
click at [417, 317] on div "trân thu - 0356734824" at bounding box center [378, 314] width 155 height 22
type input "0356734824"
click at [639, 276] on div "VD: VP [GEOGRAPHIC_DATA]" at bounding box center [569, 276] width 180 height 32
type input "trân thu"
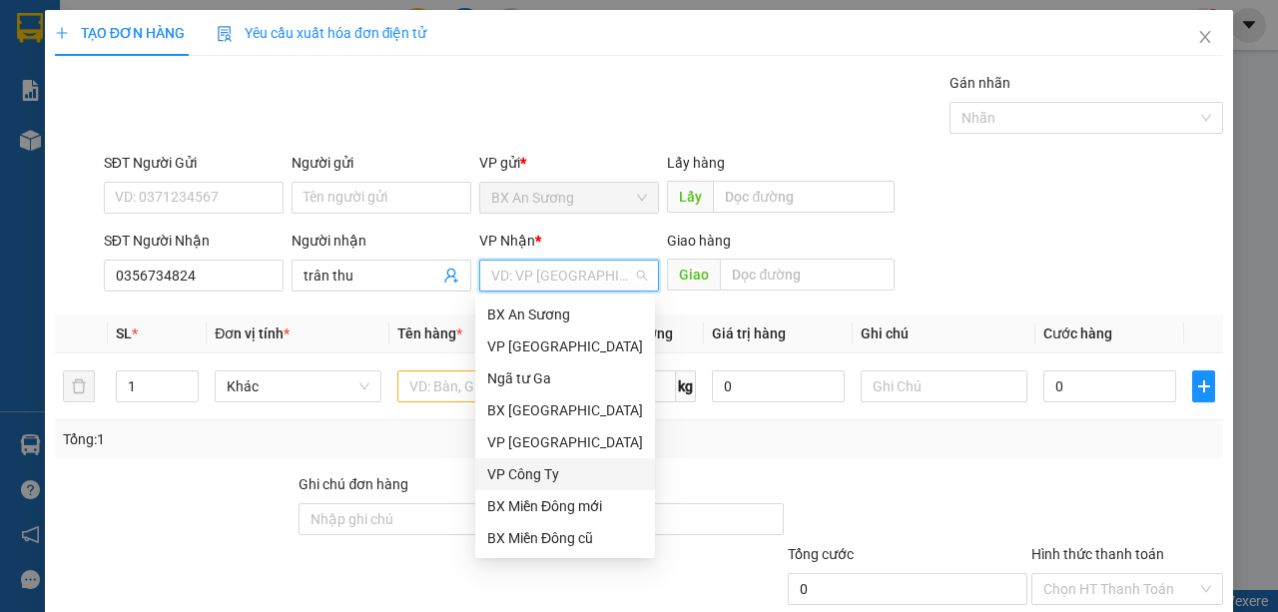
click at [541, 472] on div "VP Công Ty" at bounding box center [565, 474] width 156 height 22
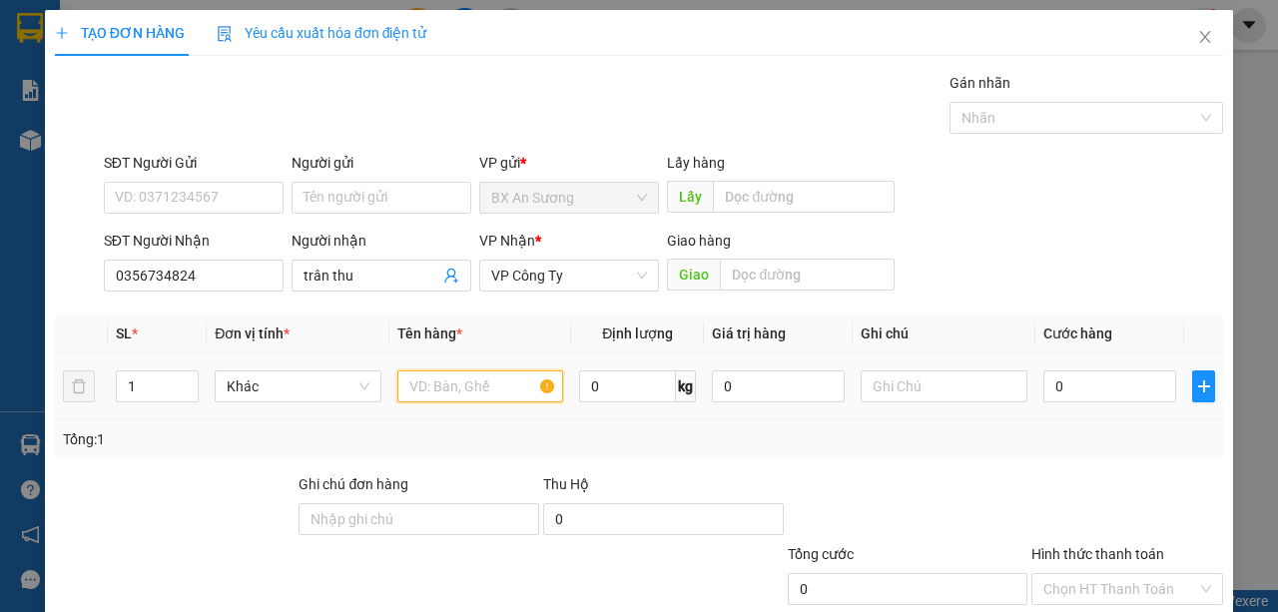
click at [475, 381] on input "text" at bounding box center [480, 386] width 167 height 32
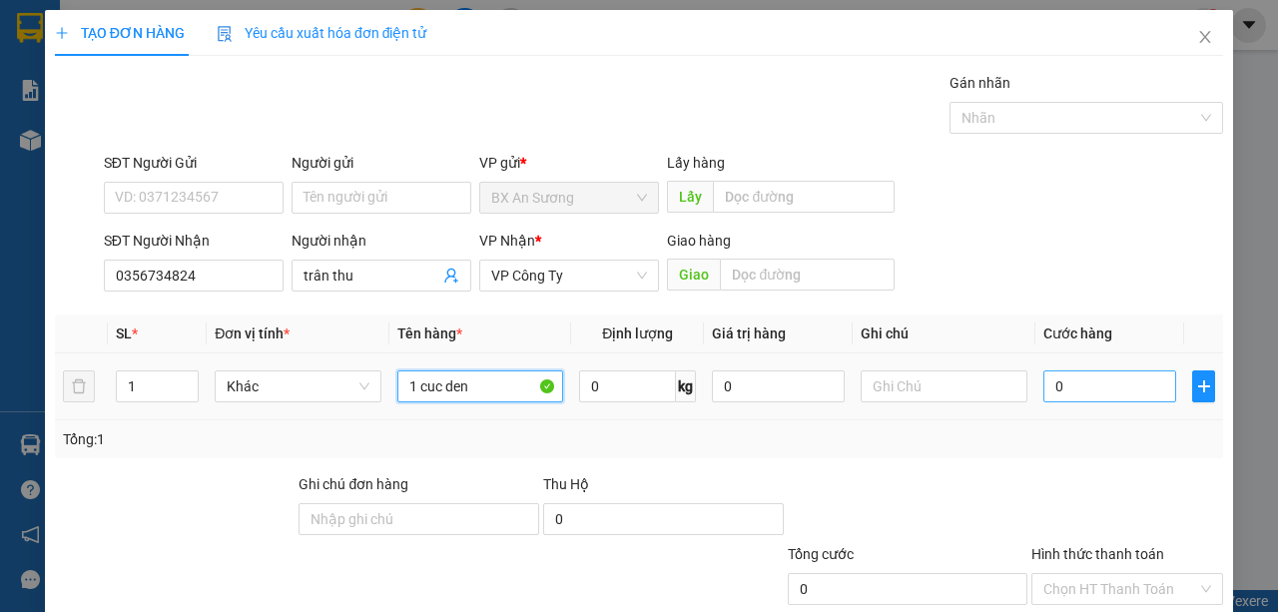
type input "1 cuc den"
click at [1096, 391] on input "0" at bounding box center [1109, 386] width 133 height 32
type input "1"
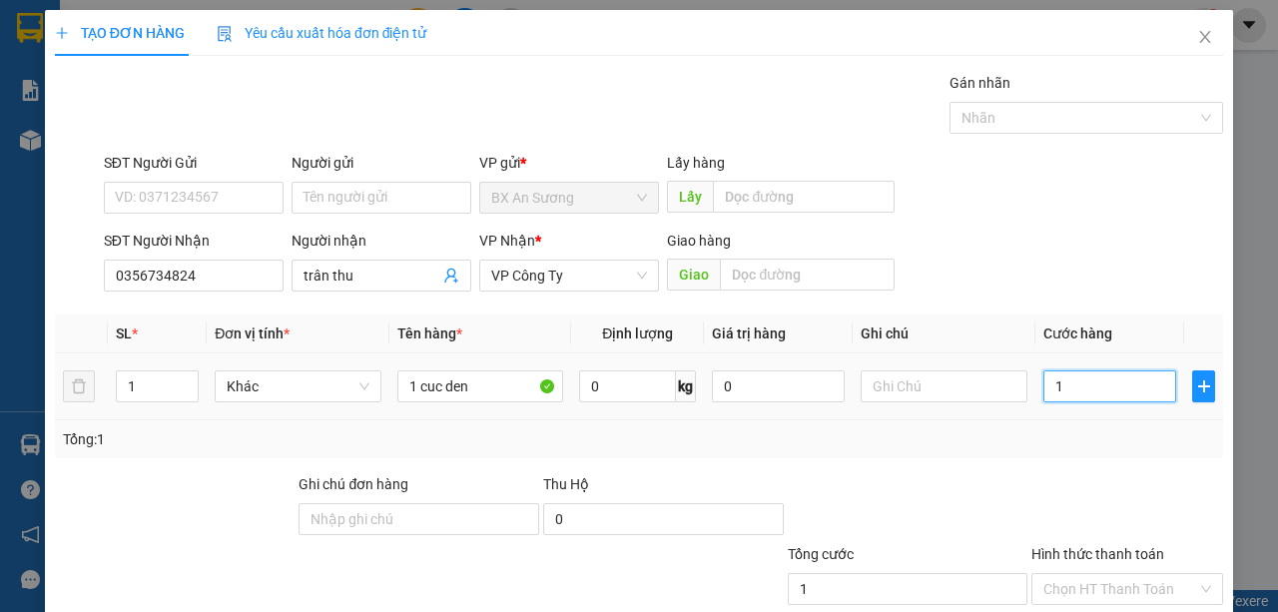
type input "10"
type input "100"
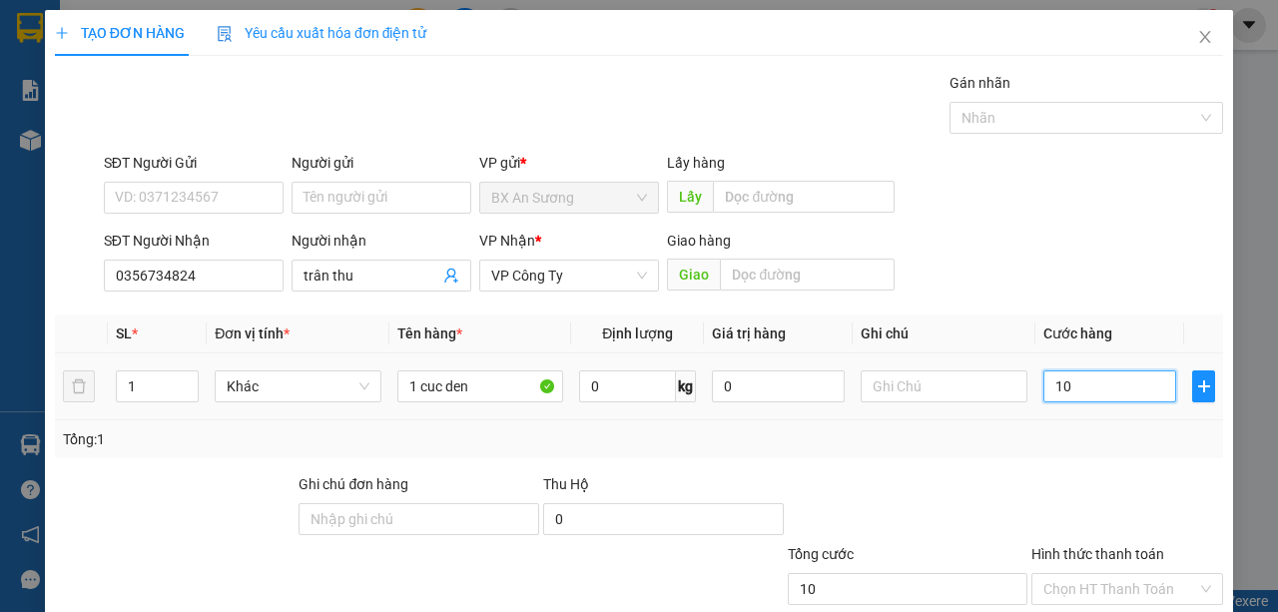
type input "100"
type input "1.000"
type input "10.000"
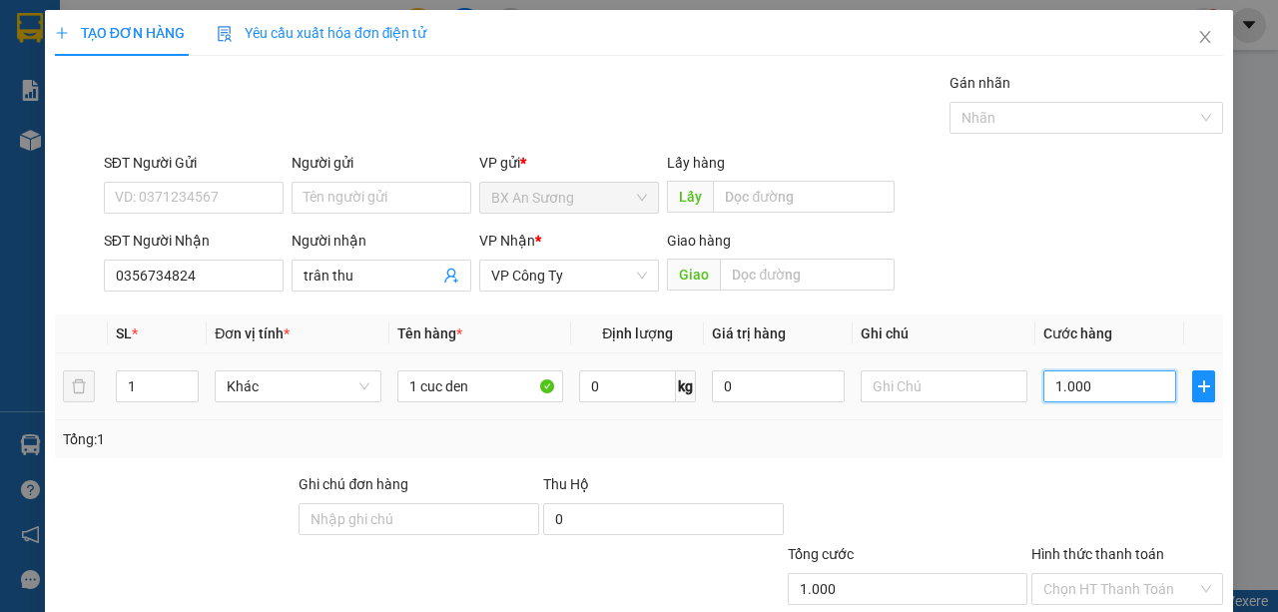
type input "10.000"
type input "100.000"
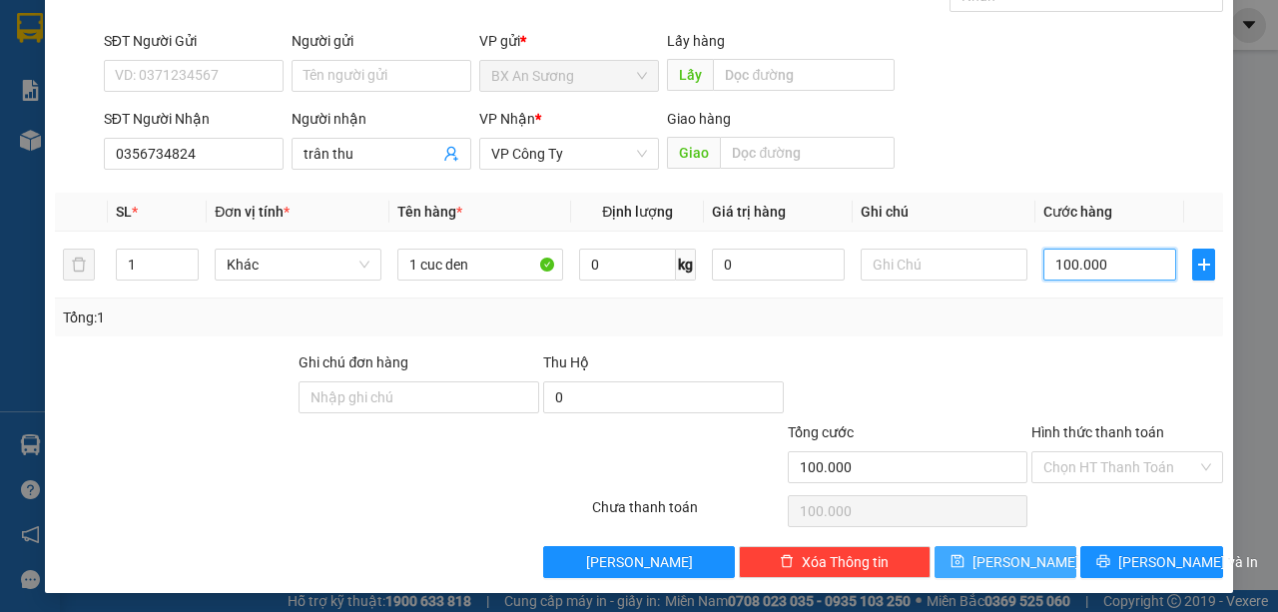
scroll to position [124, 0]
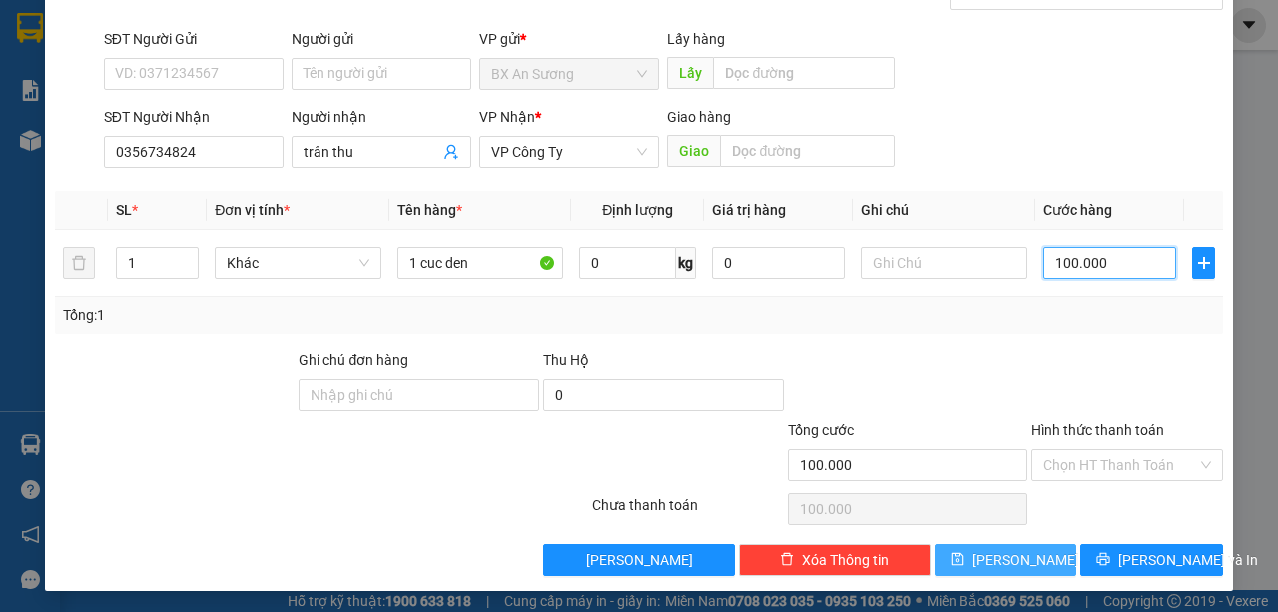
type input "100.000"
click at [1032, 548] on button "[PERSON_NAME]" at bounding box center [1005, 560] width 143 height 32
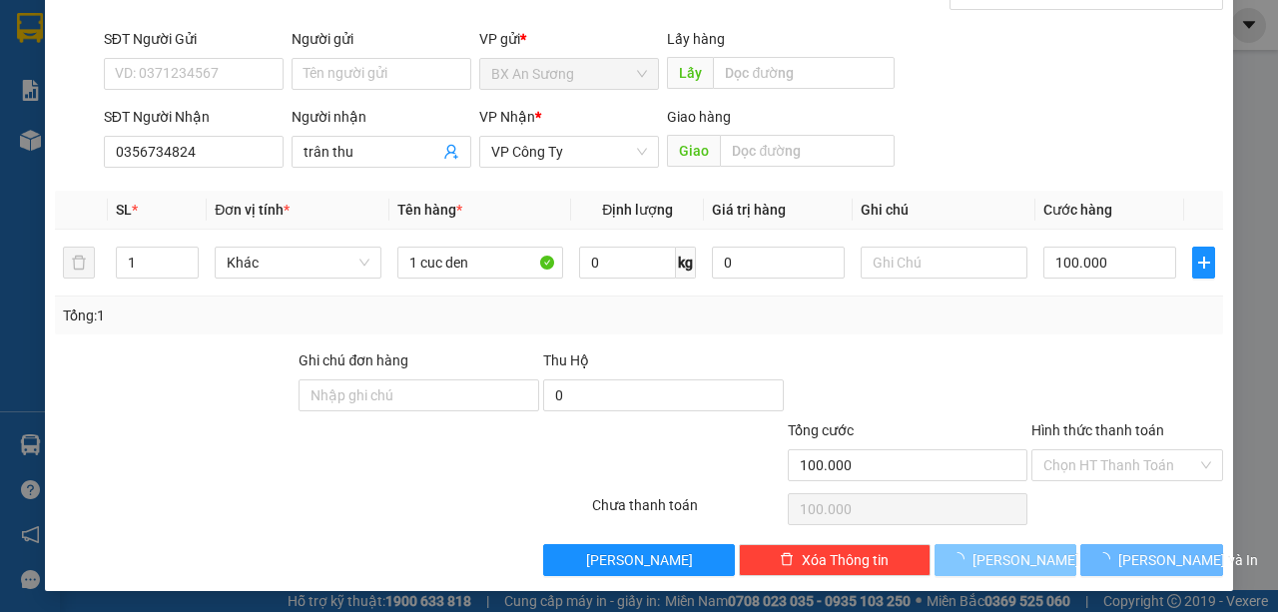
type input "0"
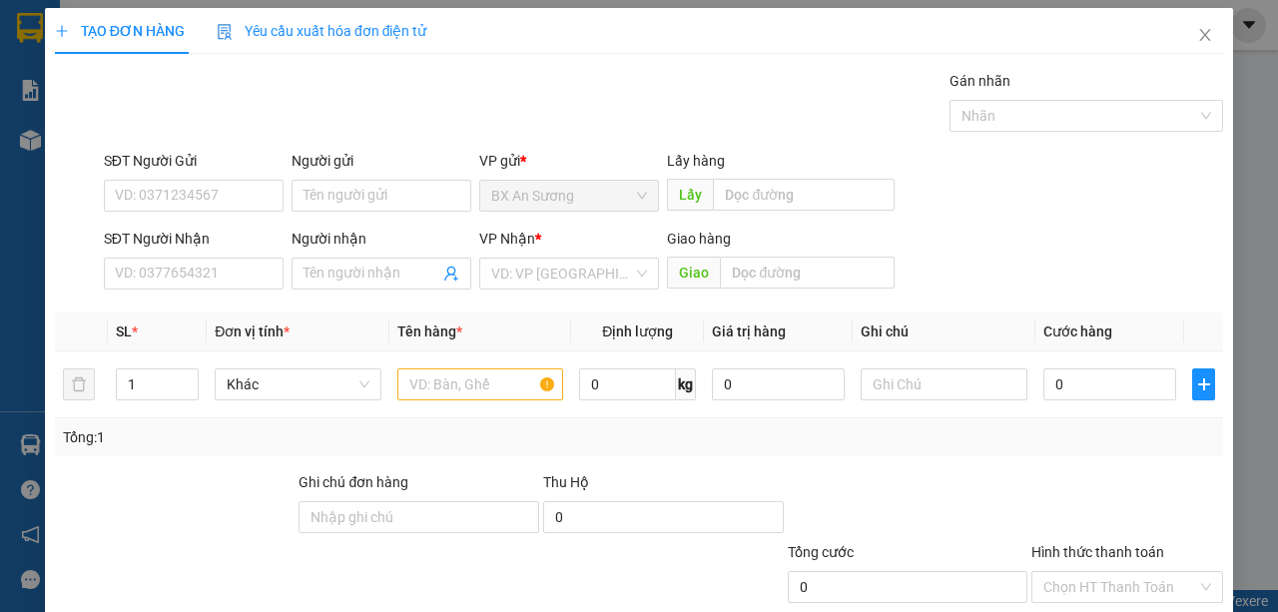
scroll to position [0, 0]
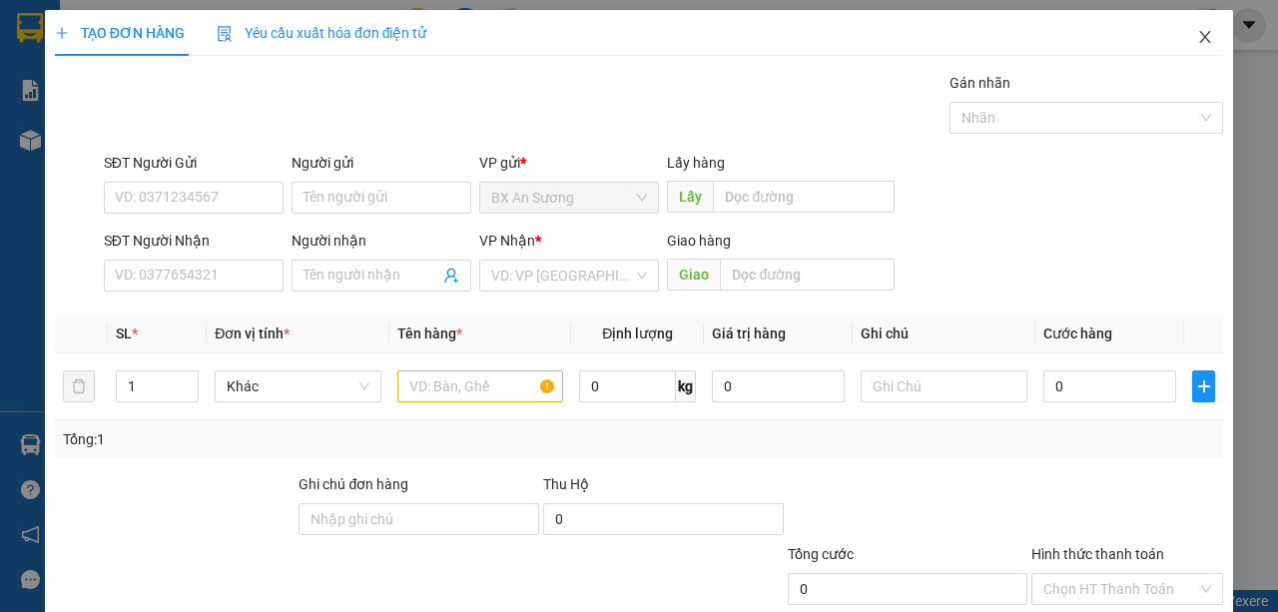
click at [1198, 40] on icon "close" at bounding box center [1205, 37] width 16 height 16
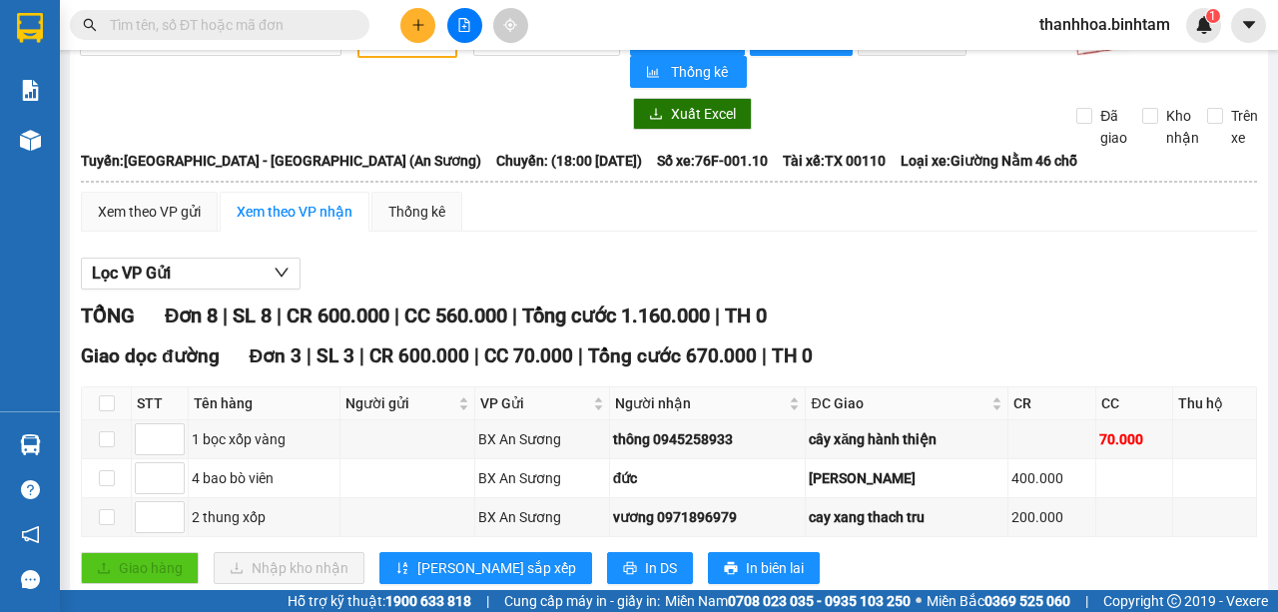
scroll to position [66, 0]
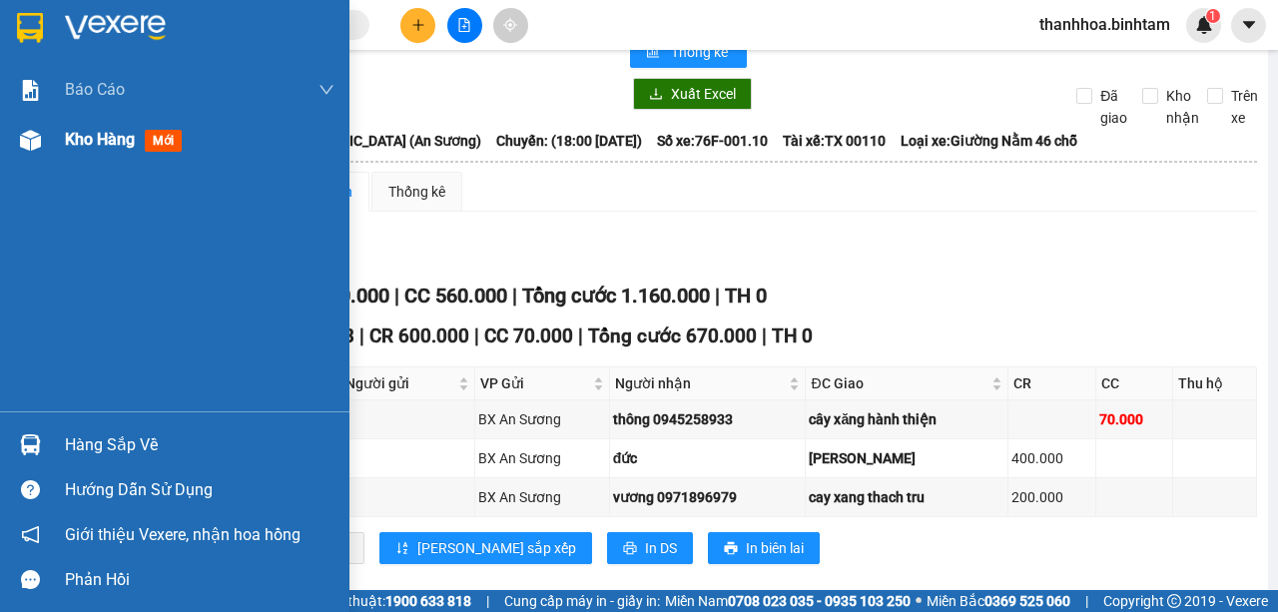
click at [113, 147] on span "Kho hàng" at bounding box center [100, 139] width 70 height 19
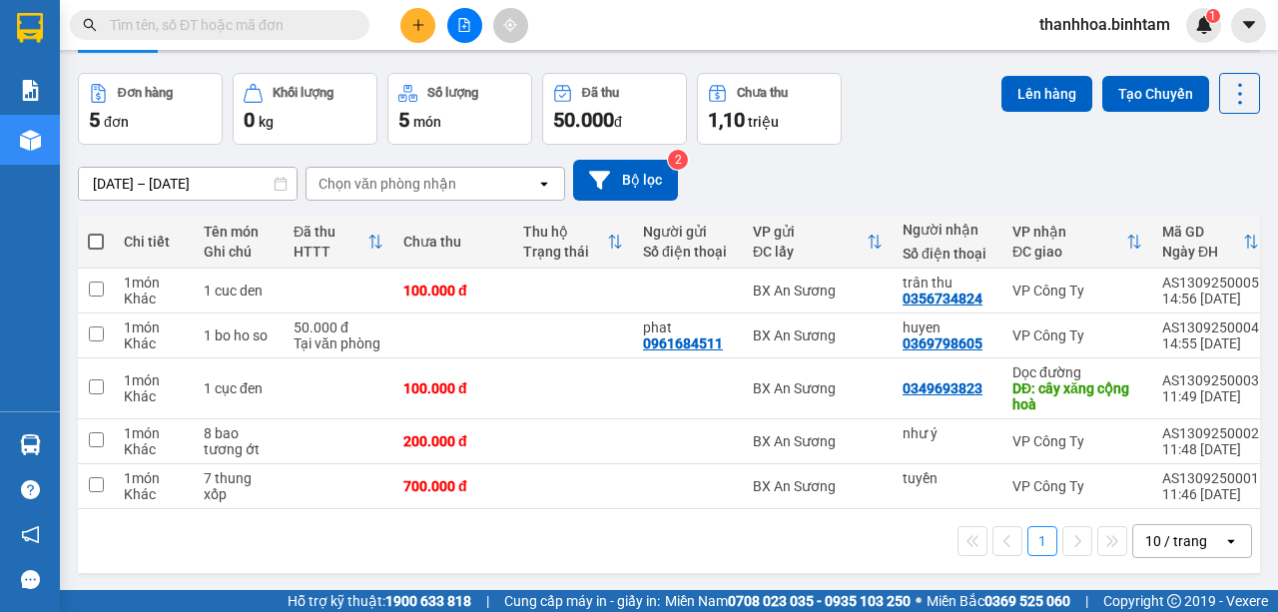
drag, startPoint x: 893, startPoint y: 263, endPoint x: 45, endPoint y: 496, distance: 880.1
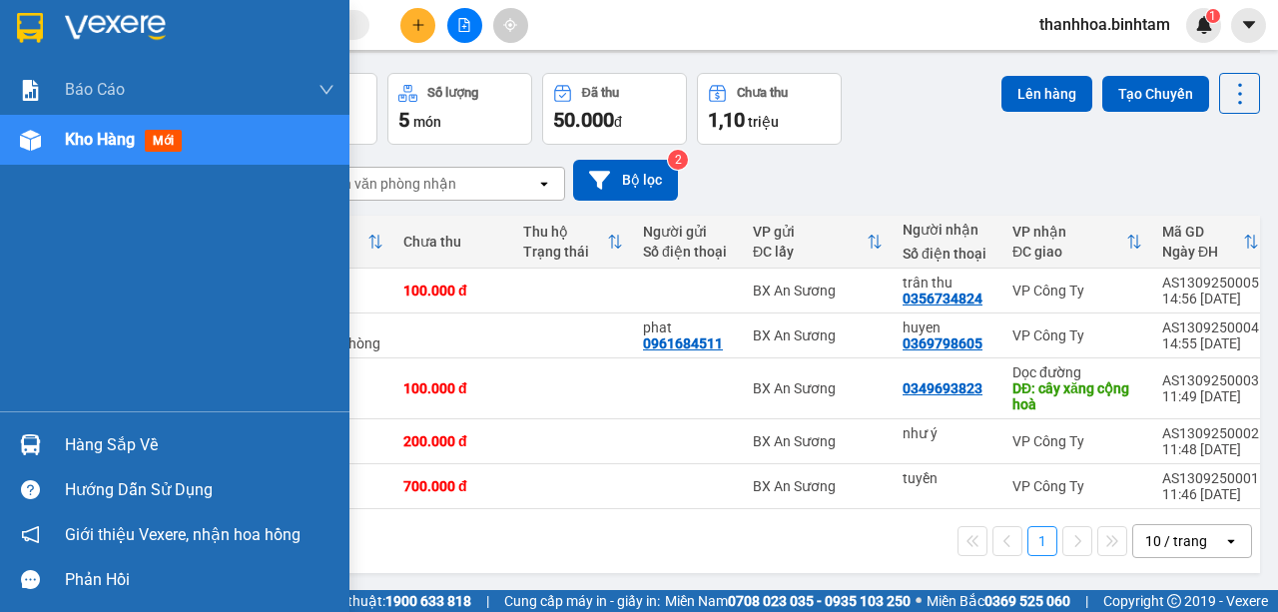
drag, startPoint x: 45, startPoint y: 496, endPoint x: 44, endPoint y: 510, distance: 14.0
click at [44, 510] on div "Hướng dẫn sử dụng" at bounding box center [174, 489] width 349 height 45
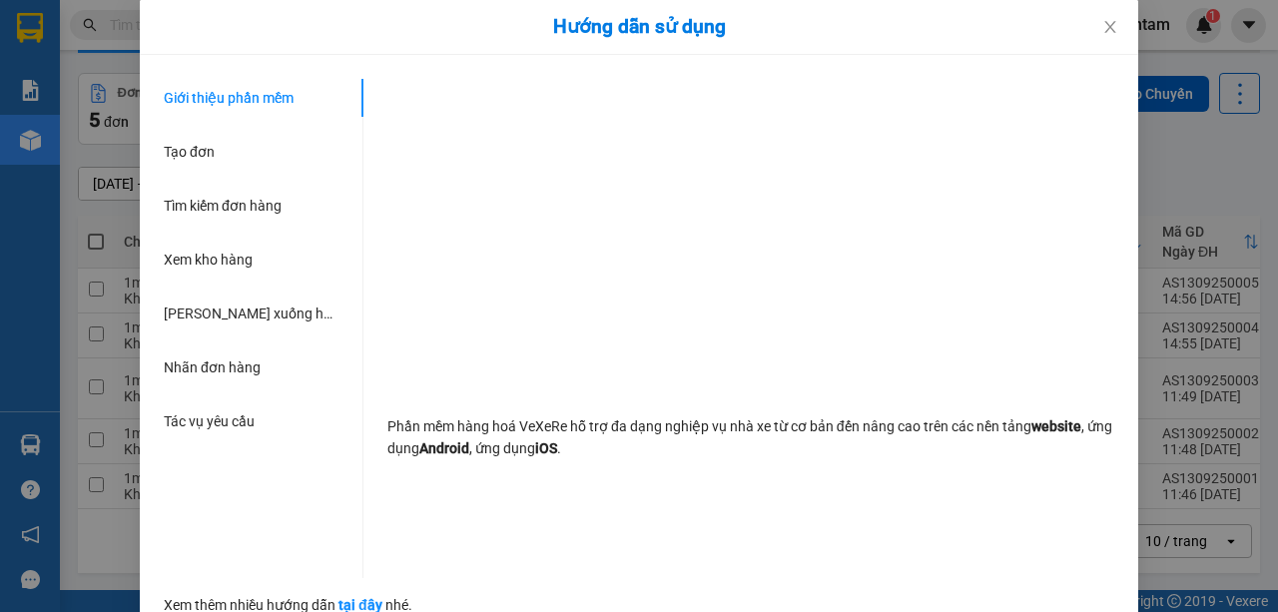
drag, startPoint x: 44, startPoint y: 510, endPoint x: 35, endPoint y: 570, distance: 60.6
click at [35, 570] on div "Hướng dẫn sử dụng Giới thiệu phần mềm Tạo đơn Tìm kiếm đơn hàng Xem kho hàng Lê…" at bounding box center [639, 306] width 1278 height 612
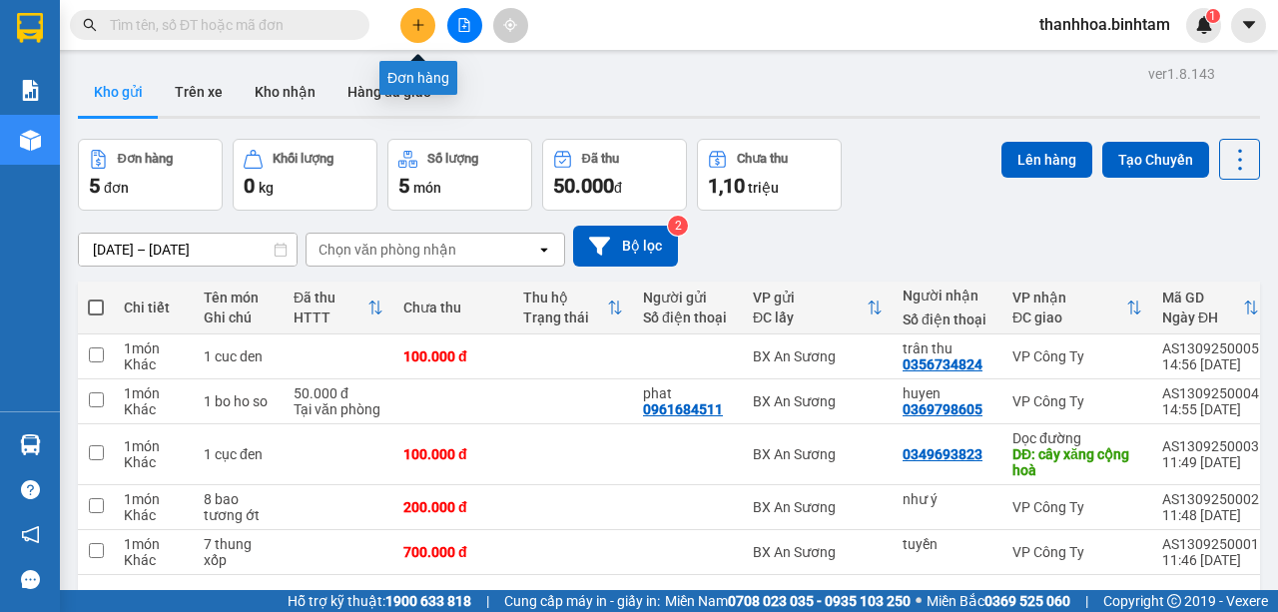
click at [417, 16] on button at bounding box center [417, 25] width 35 height 35
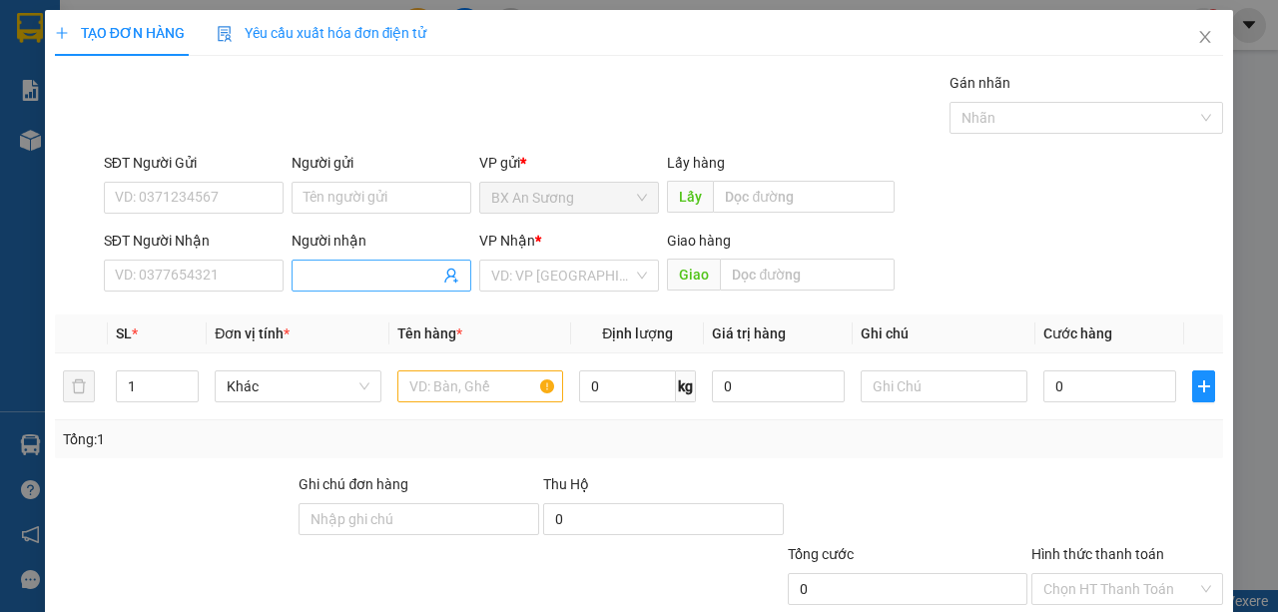
click at [315, 268] on input "Người nhận" at bounding box center [371, 276] width 136 height 22
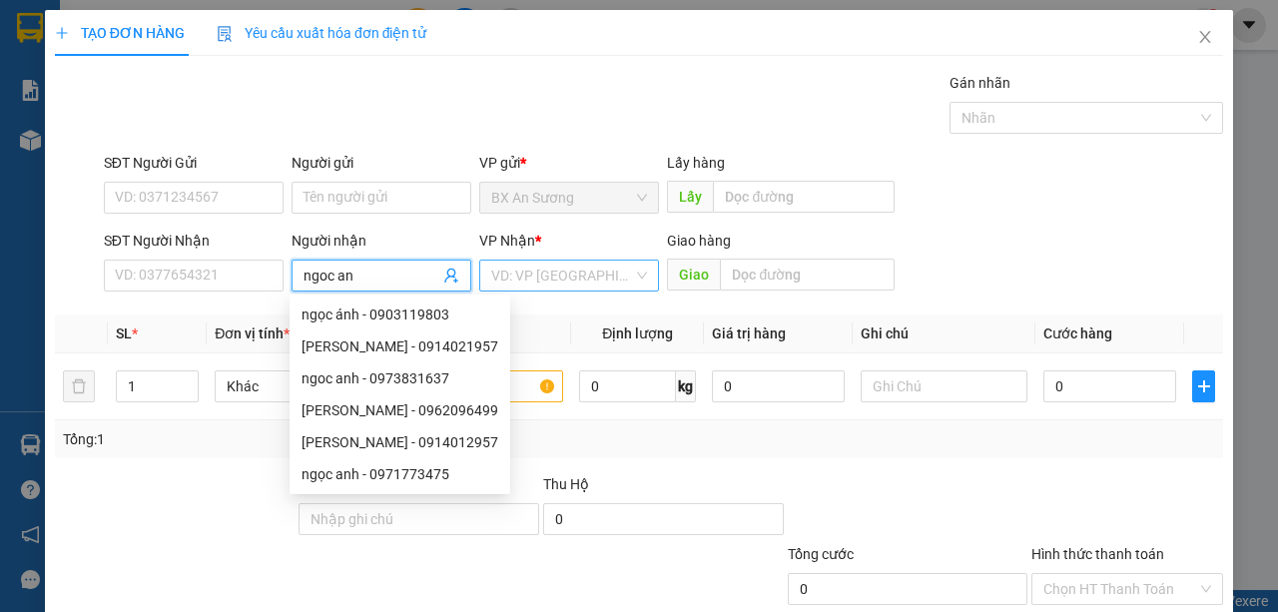
click at [647, 276] on div "VD: VP [GEOGRAPHIC_DATA]" at bounding box center [569, 276] width 180 height 32
type input "ngoc an"
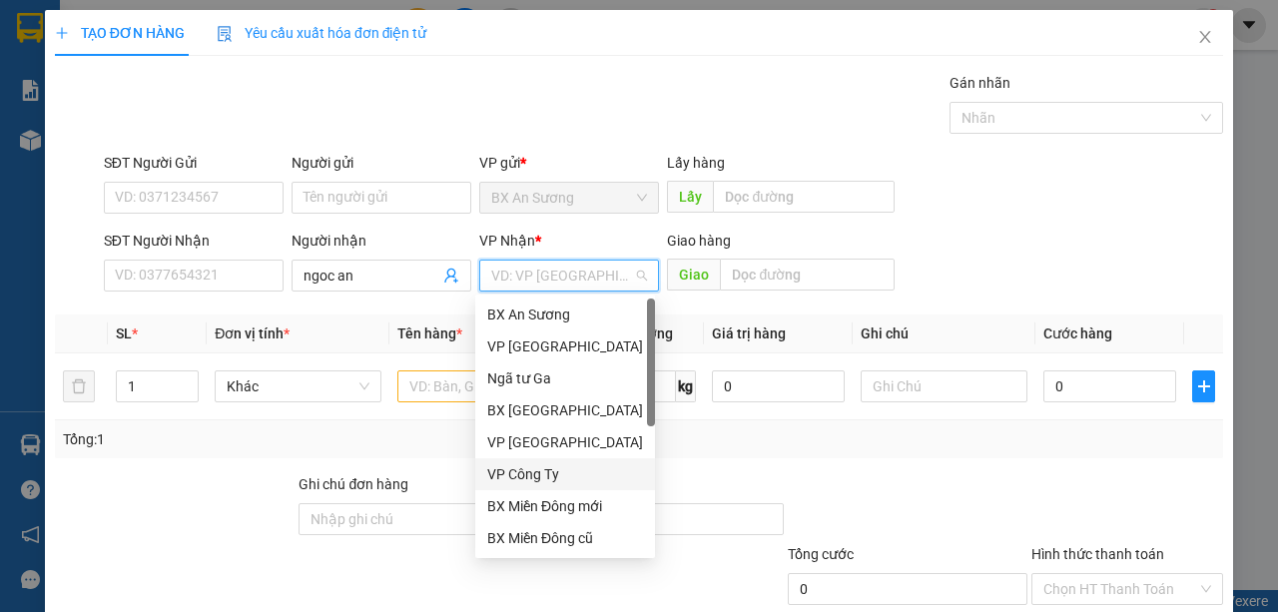
click at [575, 475] on div "VP Công Ty" at bounding box center [565, 474] width 156 height 22
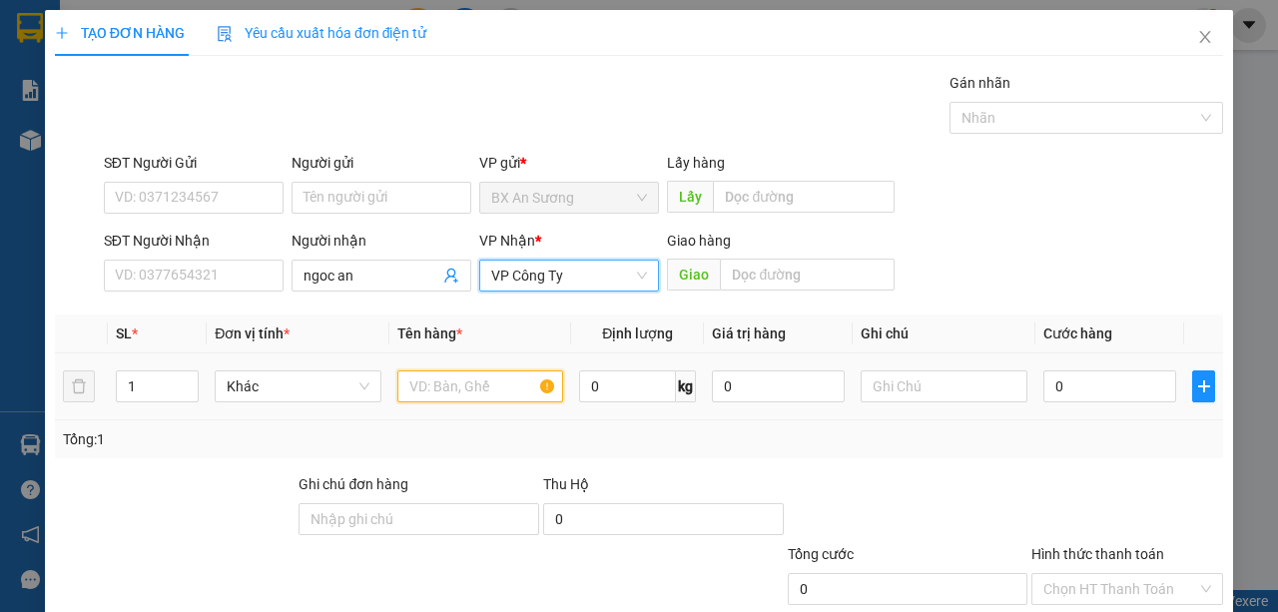
click at [473, 383] on input "text" at bounding box center [480, 386] width 167 height 32
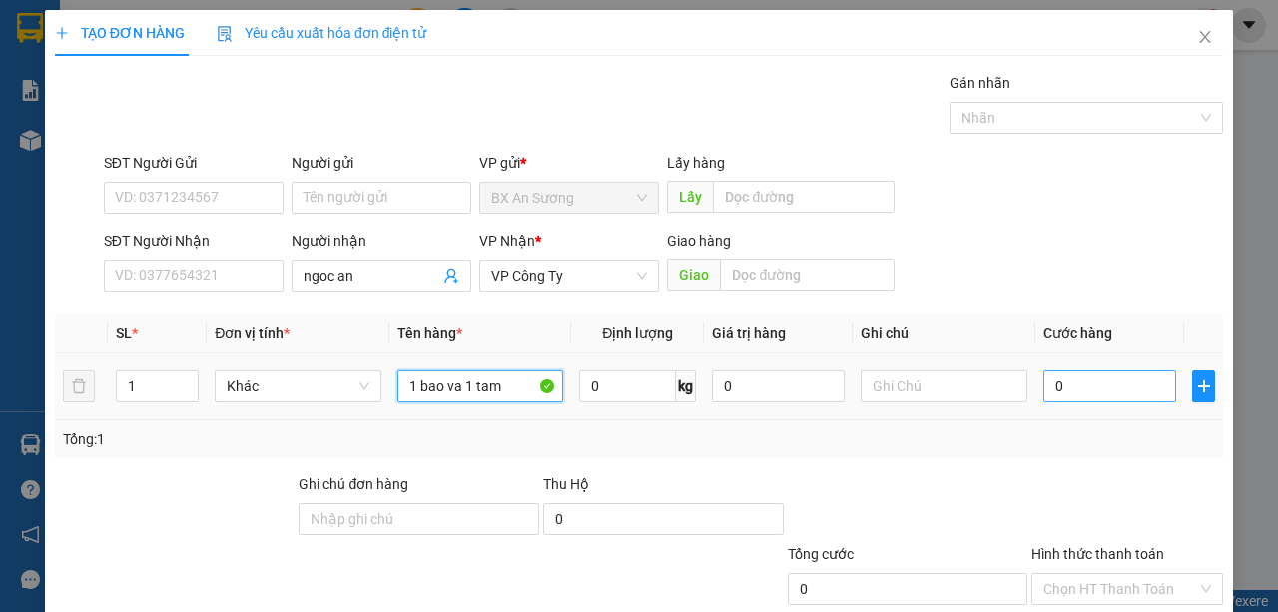
type input "1 bao va 1 tam"
click at [1070, 383] on input "0" at bounding box center [1109, 386] width 133 height 32
type input "1"
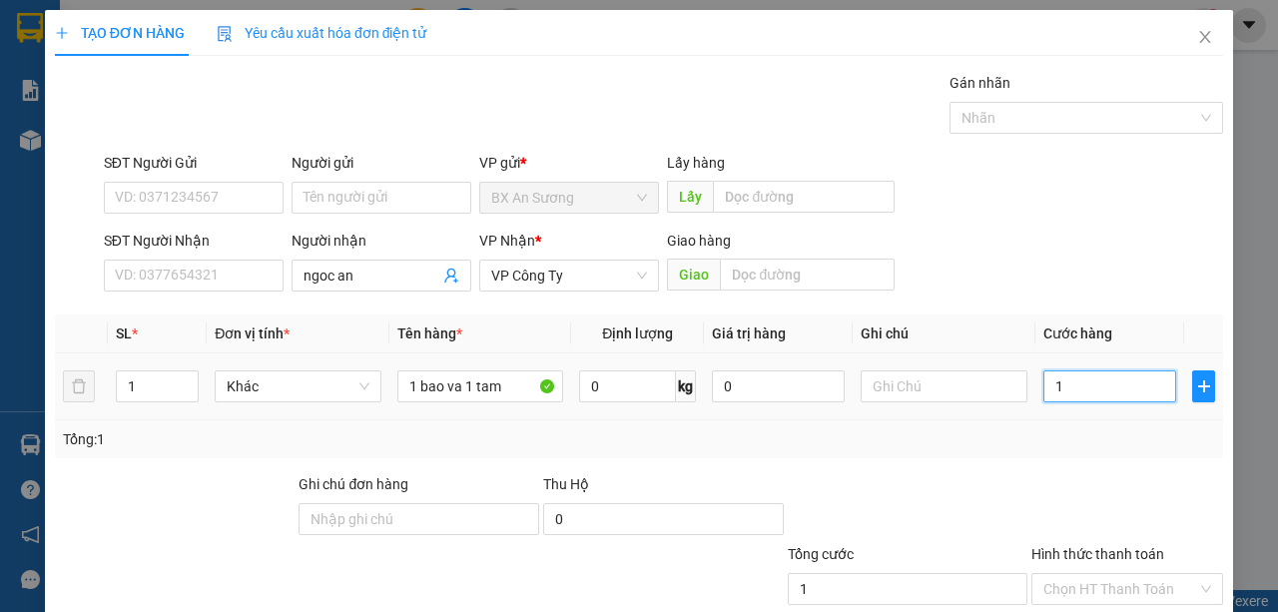
type input "13"
type input "130"
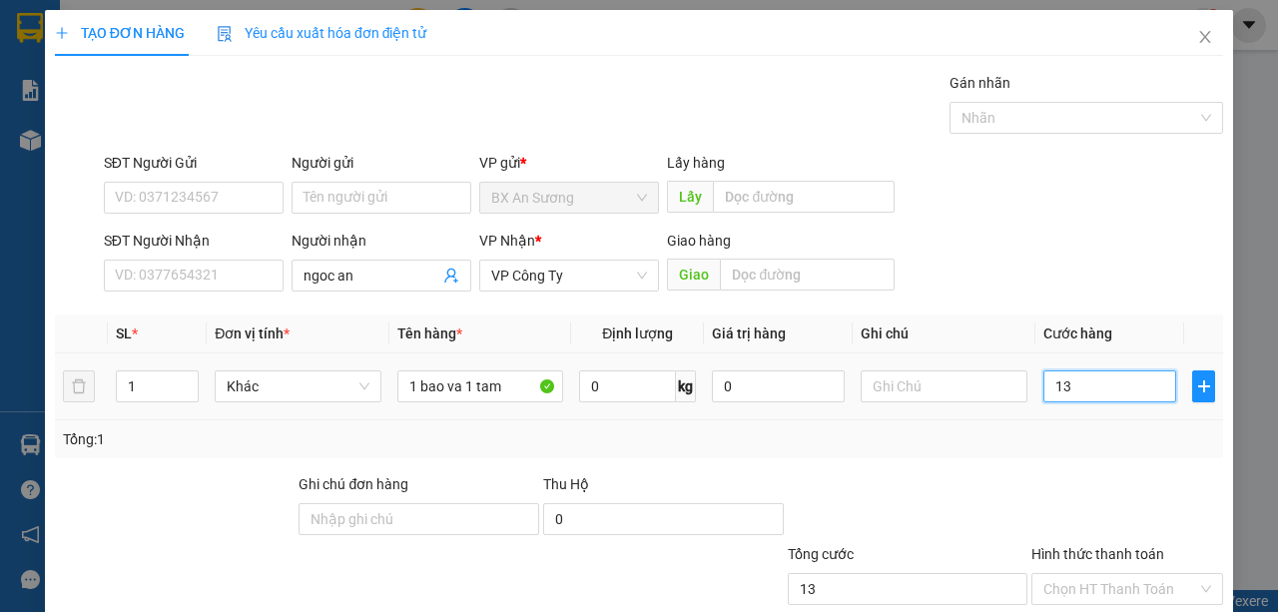
type input "130"
type input "1.300"
type input "13.000"
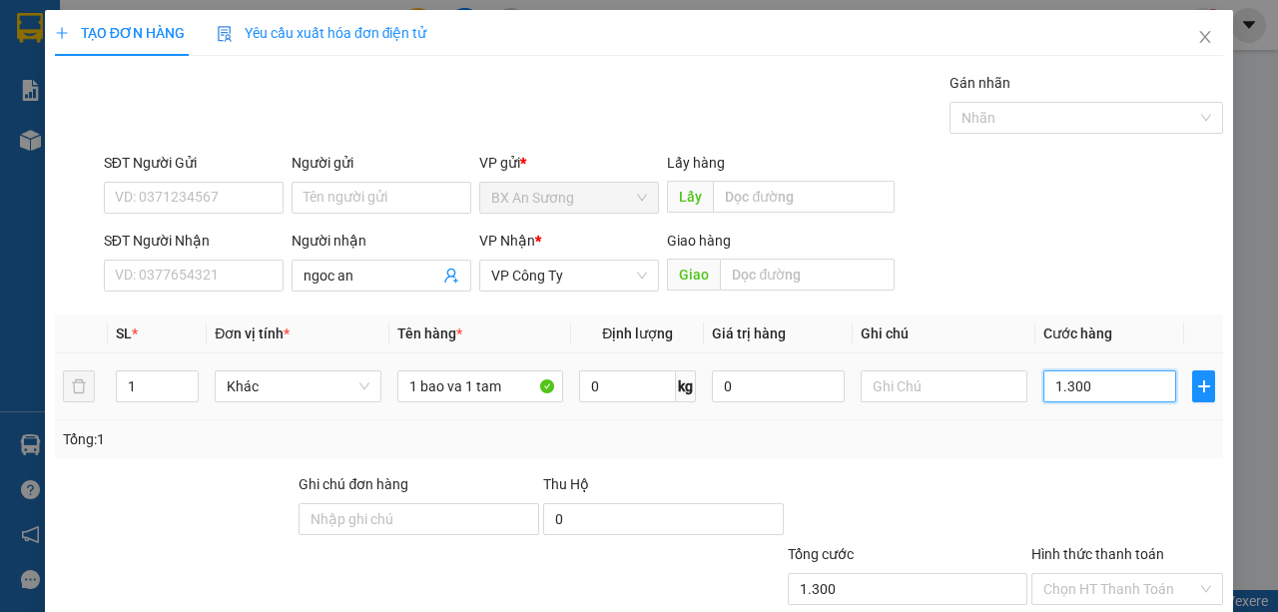
type input "13.000"
type input "130.000"
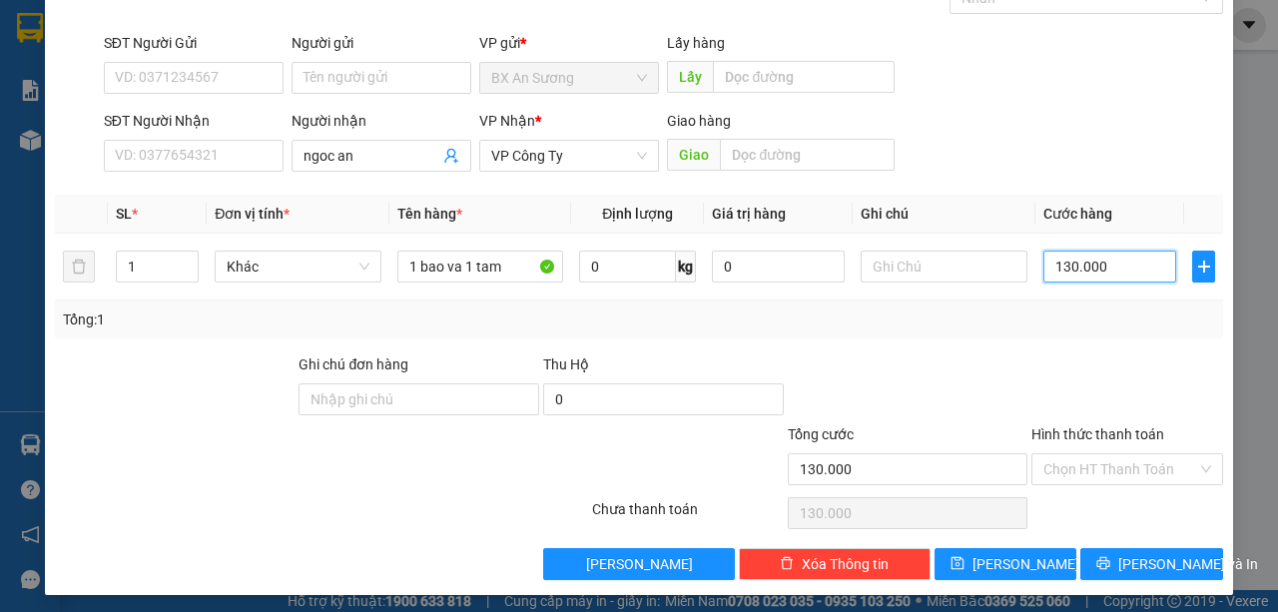
scroll to position [124, 0]
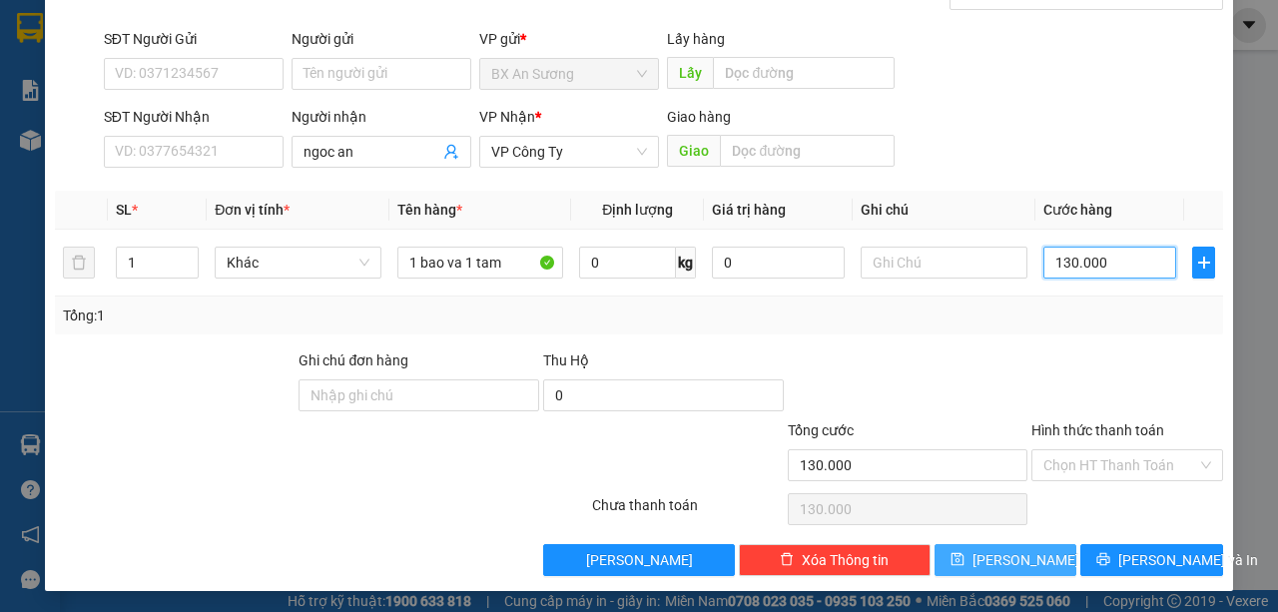
type input "130.000"
click at [1028, 551] on button "[PERSON_NAME]" at bounding box center [1005, 560] width 143 height 32
type input "0"
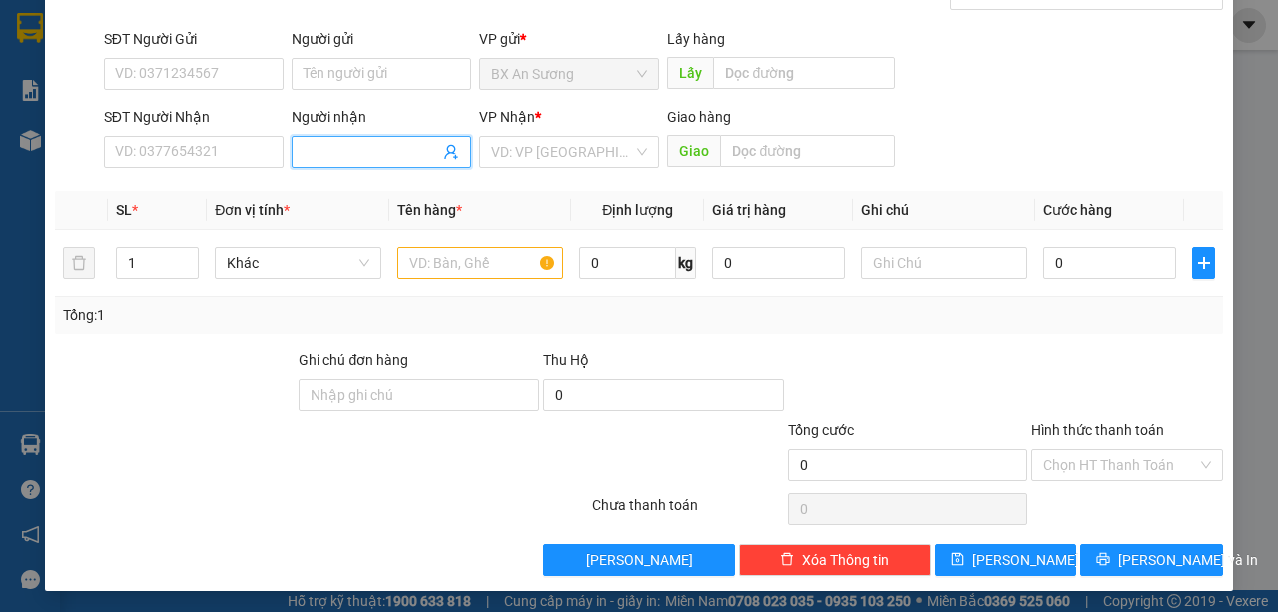
click at [359, 157] on input "Người nhận" at bounding box center [371, 152] width 136 height 22
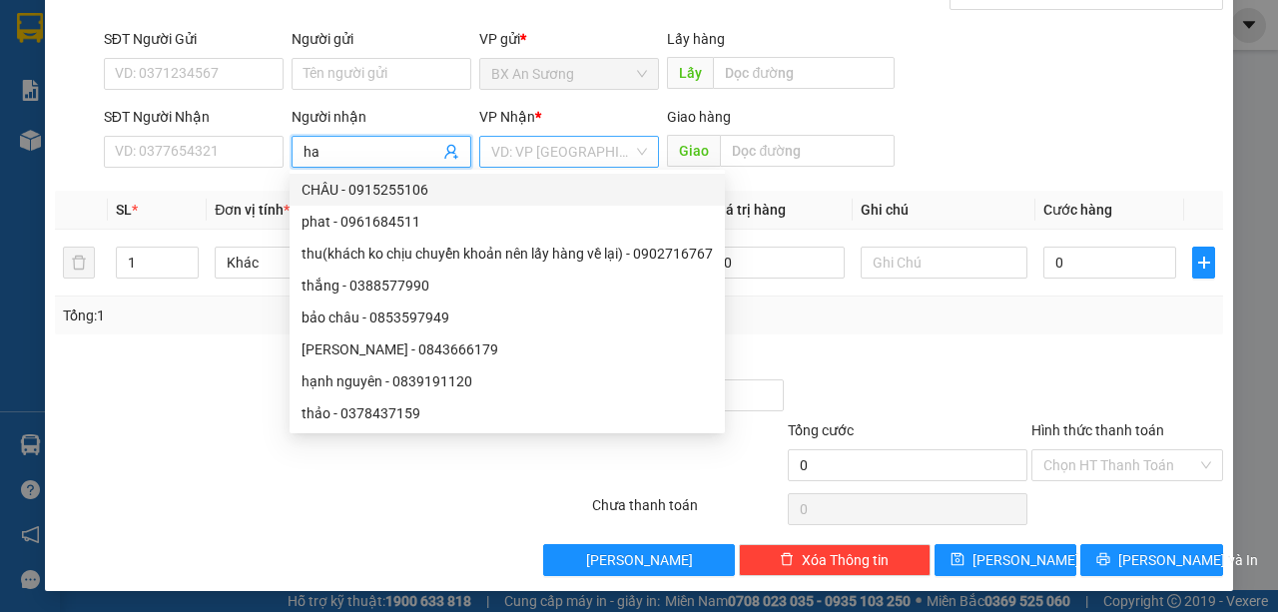
click at [637, 156] on div "VD: VP [GEOGRAPHIC_DATA]" at bounding box center [569, 152] width 180 height 32
type input "ha"
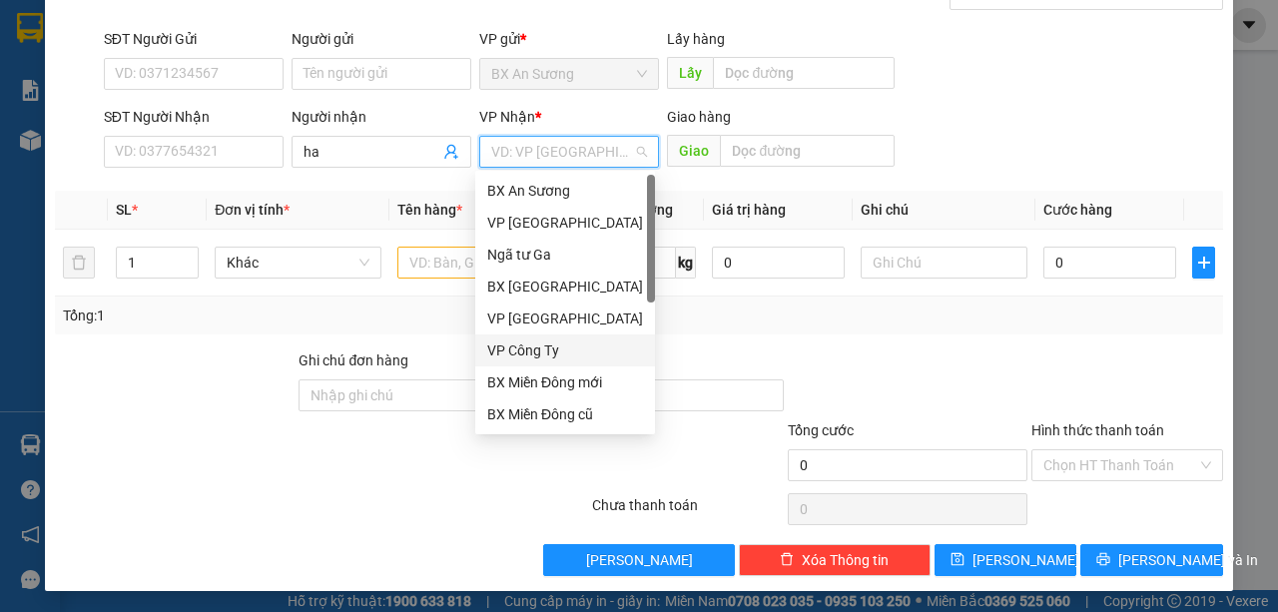
click at [565, 349] on div "VP Công Ty" at bounding box center [565, 350] width 156 height 22
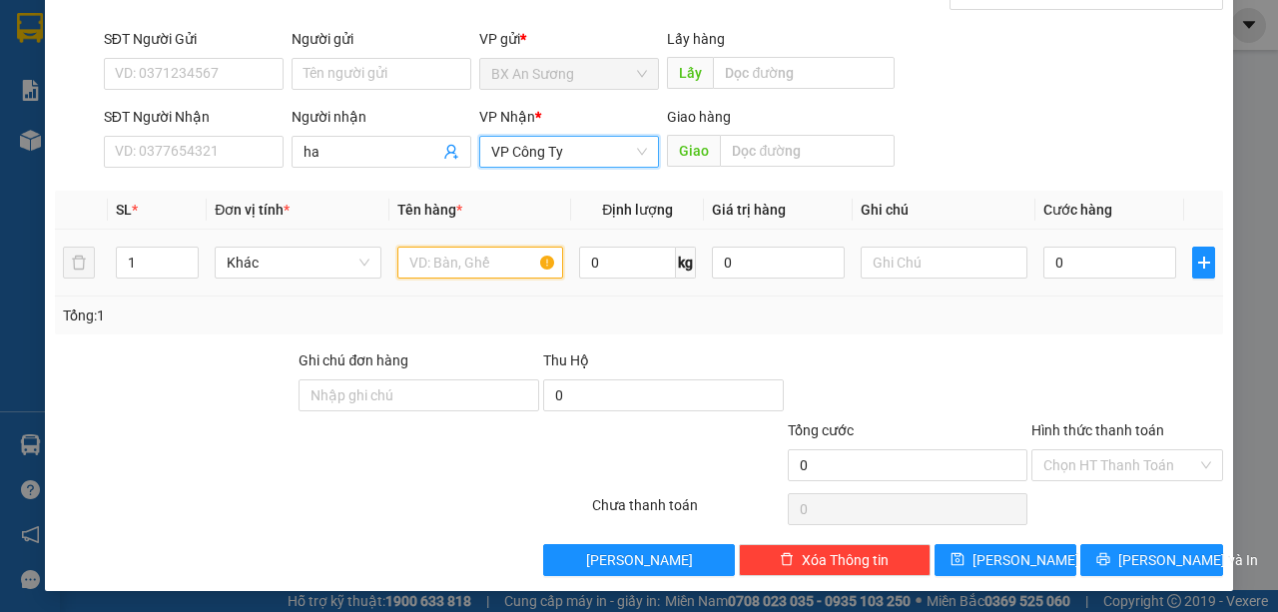
click at [473, 258] on input "text" at bounding box center [480, 263] width 167 height 32
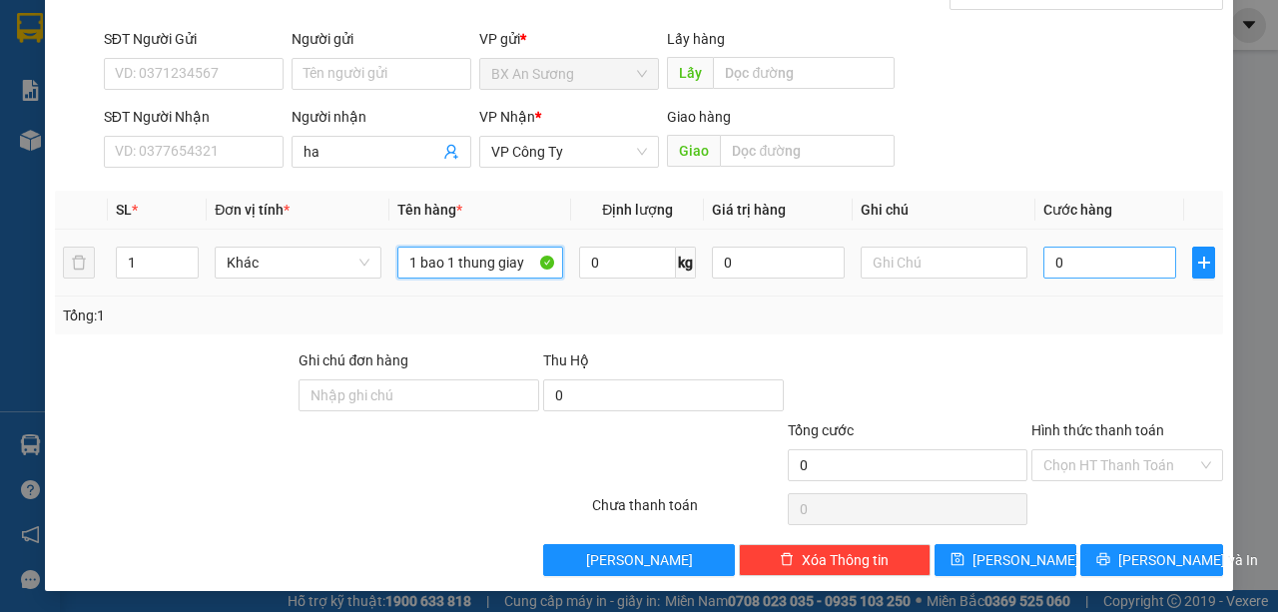
type input "1 bao 1 thung giay"
click at [1082, 268] on input "0" at bounding box center [1109, 263] width 133 height 32
type input "1"
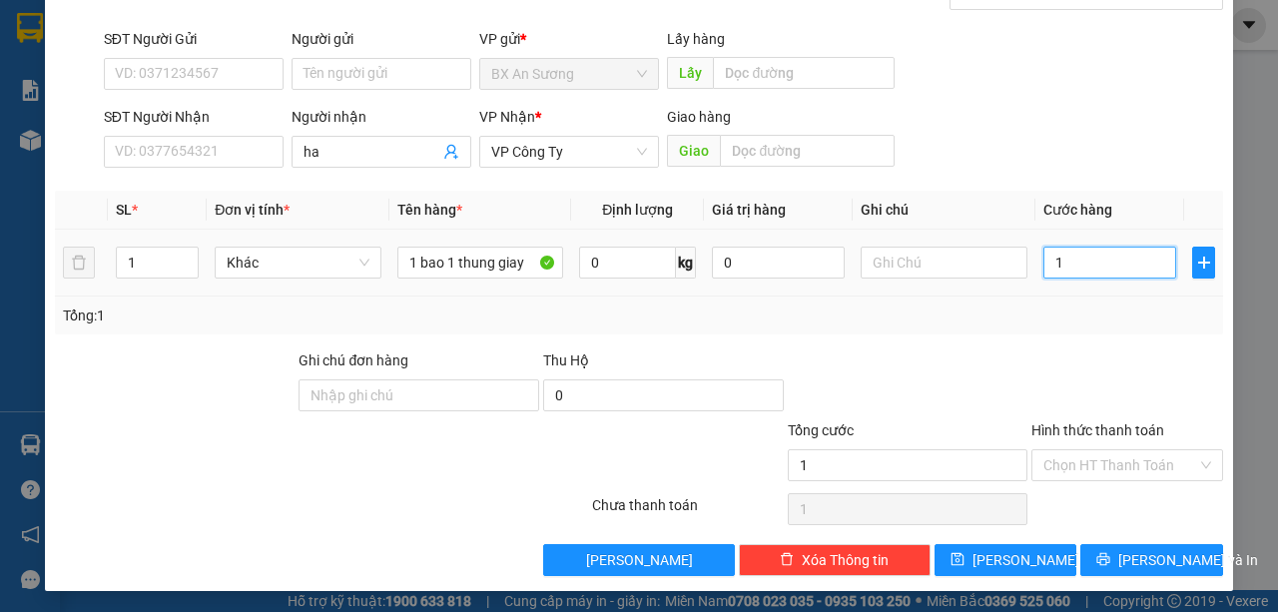
type input "15"
type input "150"
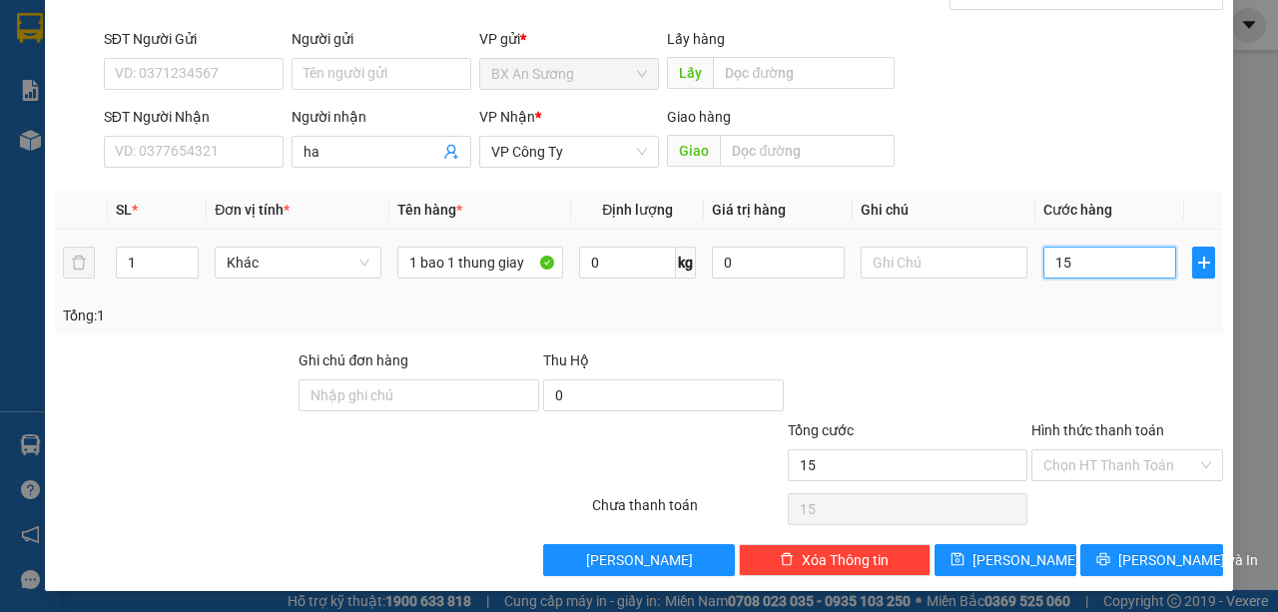
type input "150"
type input "1.500"
type input "15.000"
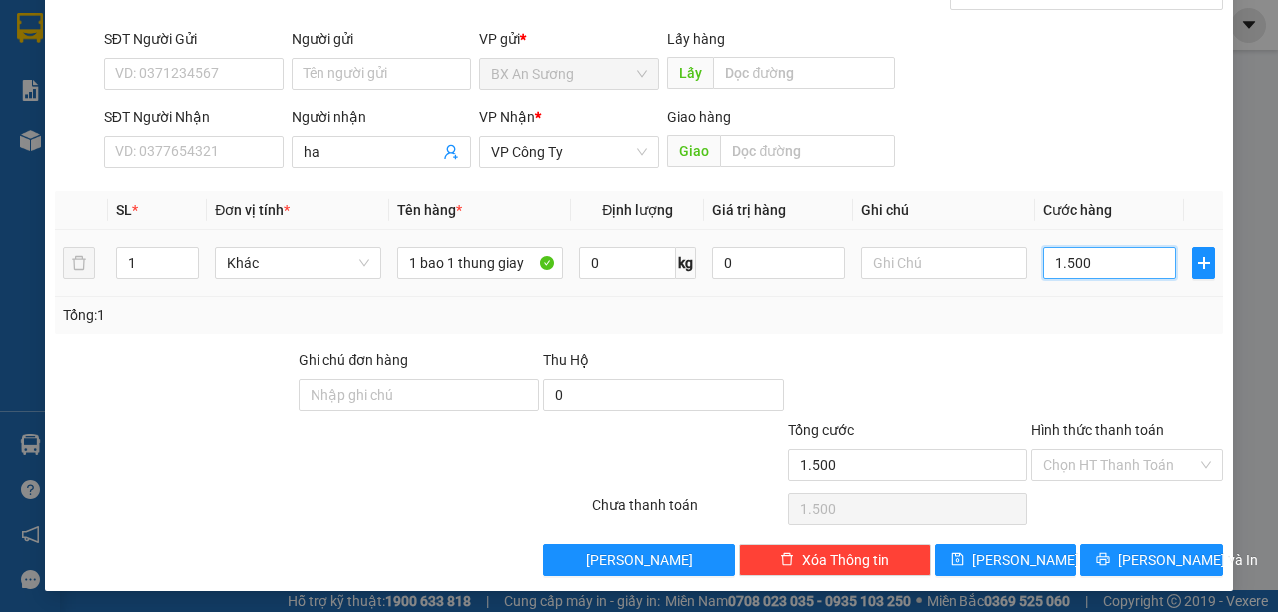
type input "15.000"
type input "150.000"
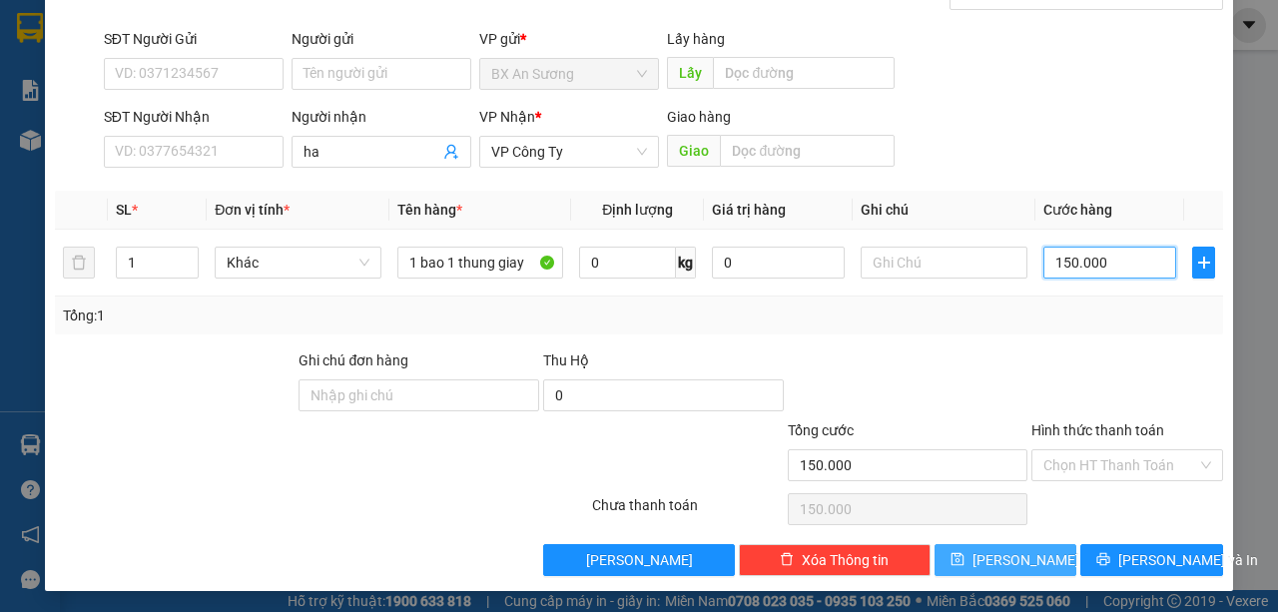
type input "150.000"
click at [1038, 559] on button "[PERSON_NAME]" at bounding box center [1005, 560] width 143 height 32
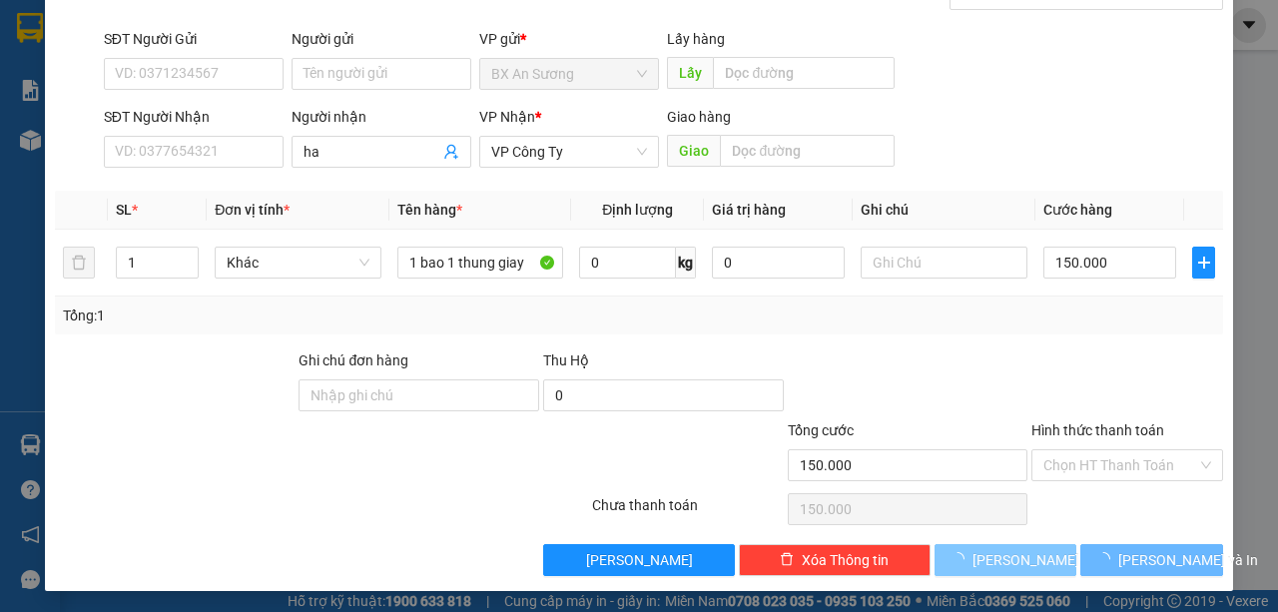
type input "0"
